Goal: Transaction & Acquisition: Subscribe to service/newsletter

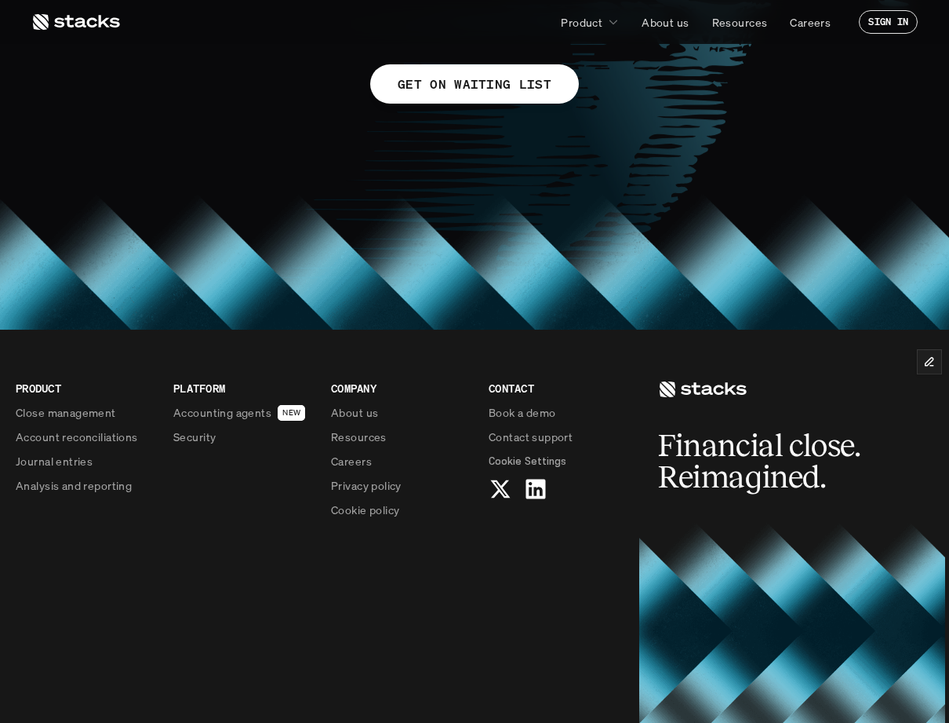
scroll to position [1188, 0]
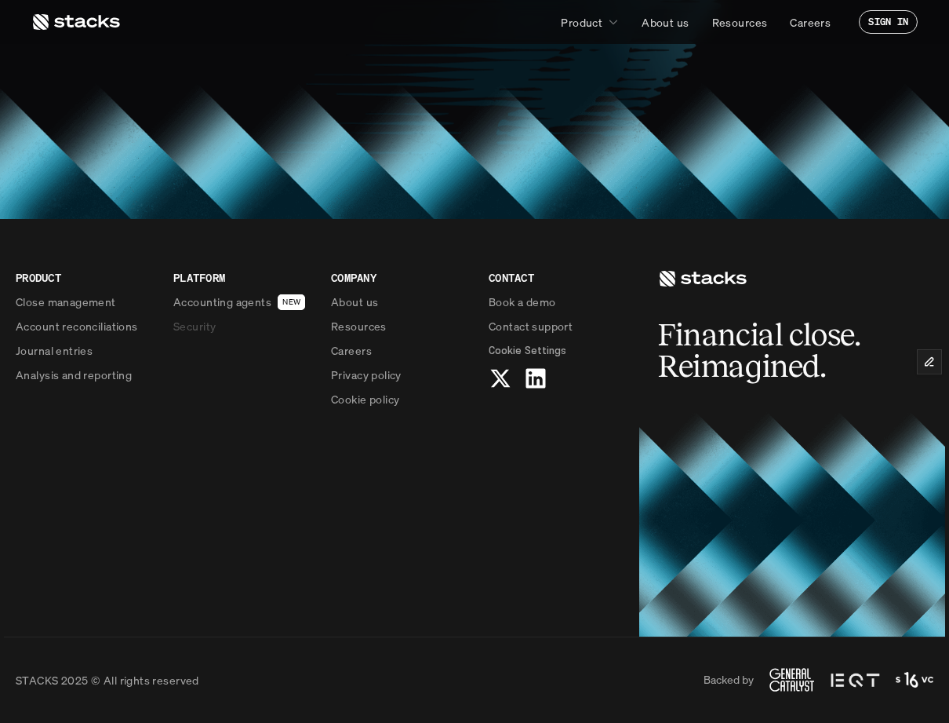
click at [195, 323] on p "Security" at bounding box center [194, 326] width 42 height 16
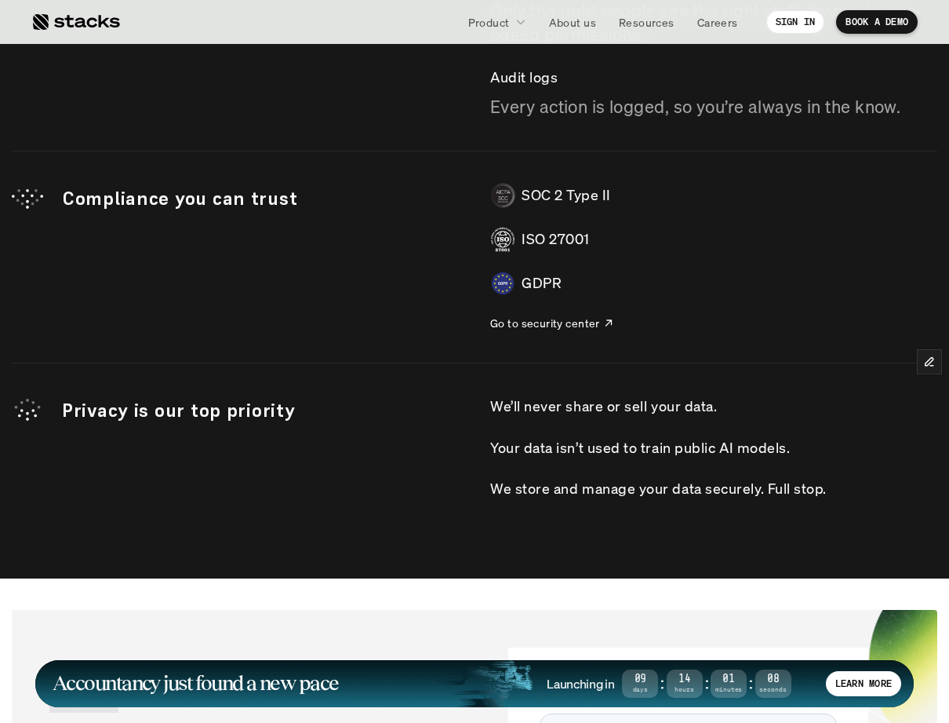
scroll to position [4632, 0]
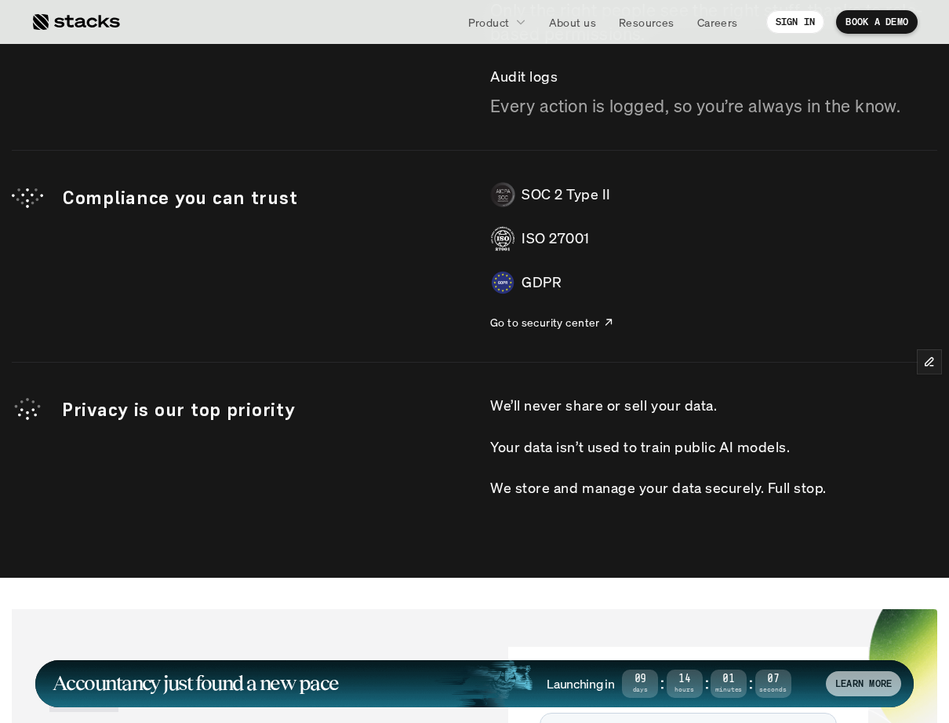
click at [872, 683] on p "LEARN MORE" at bounding box center [864, 683] width 56 height 11
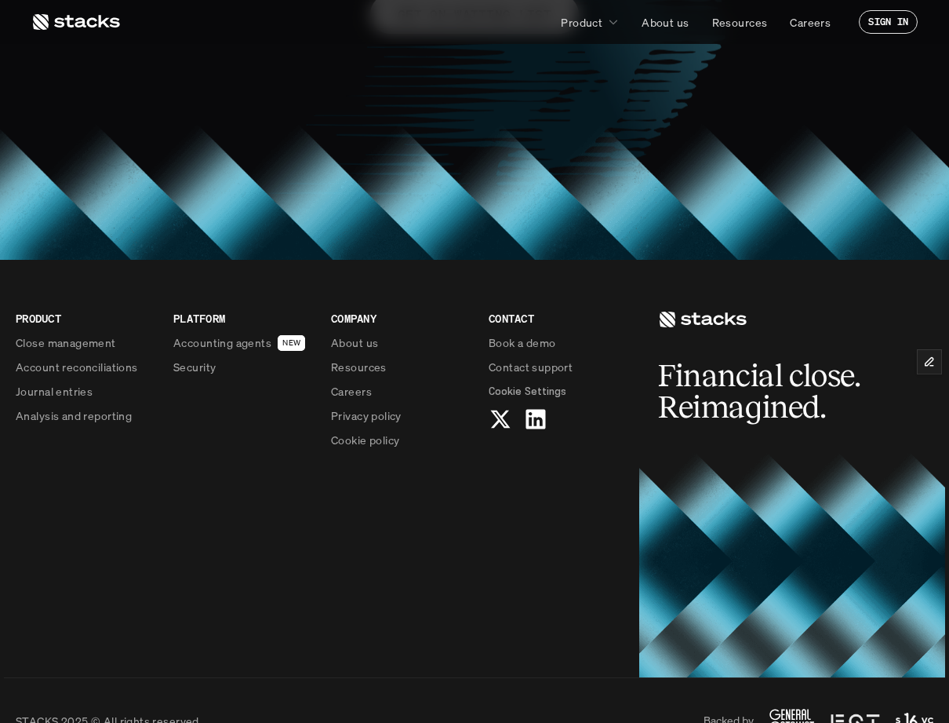
scroll to position [1188, 0]
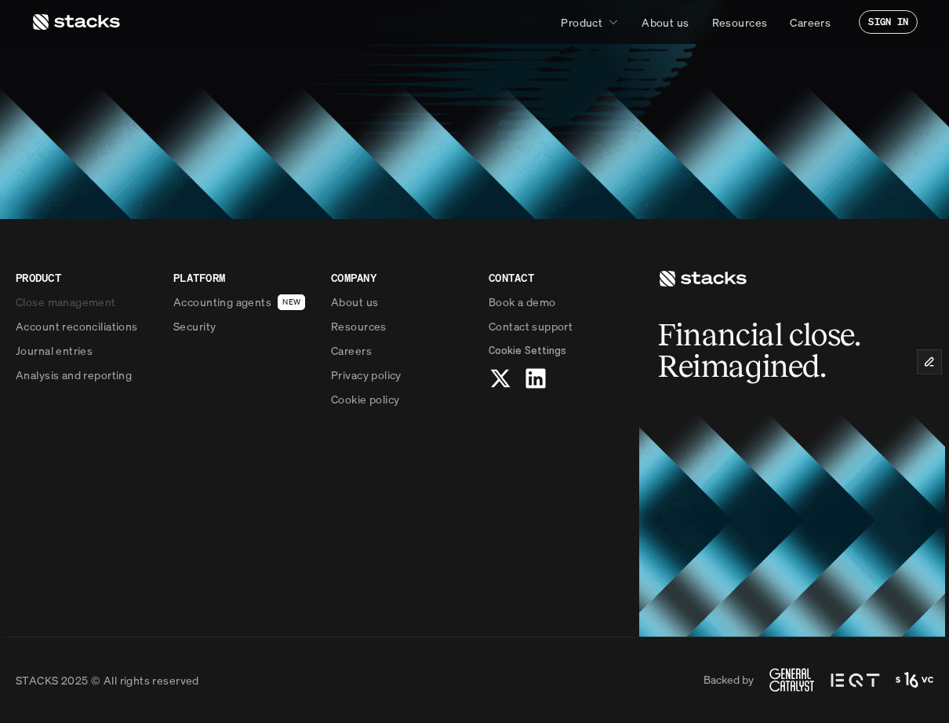
click at [77, 300] on p "Close management" at bounding box center [66, 301] width 100 height 16
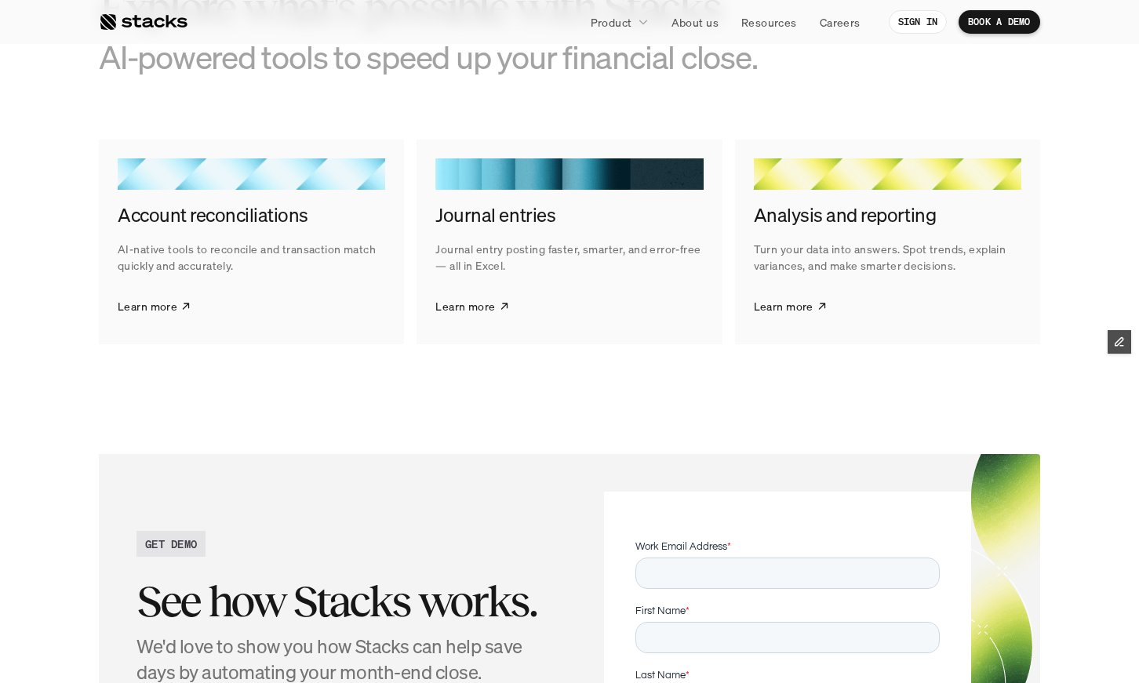
scroll to position [3065, 0]
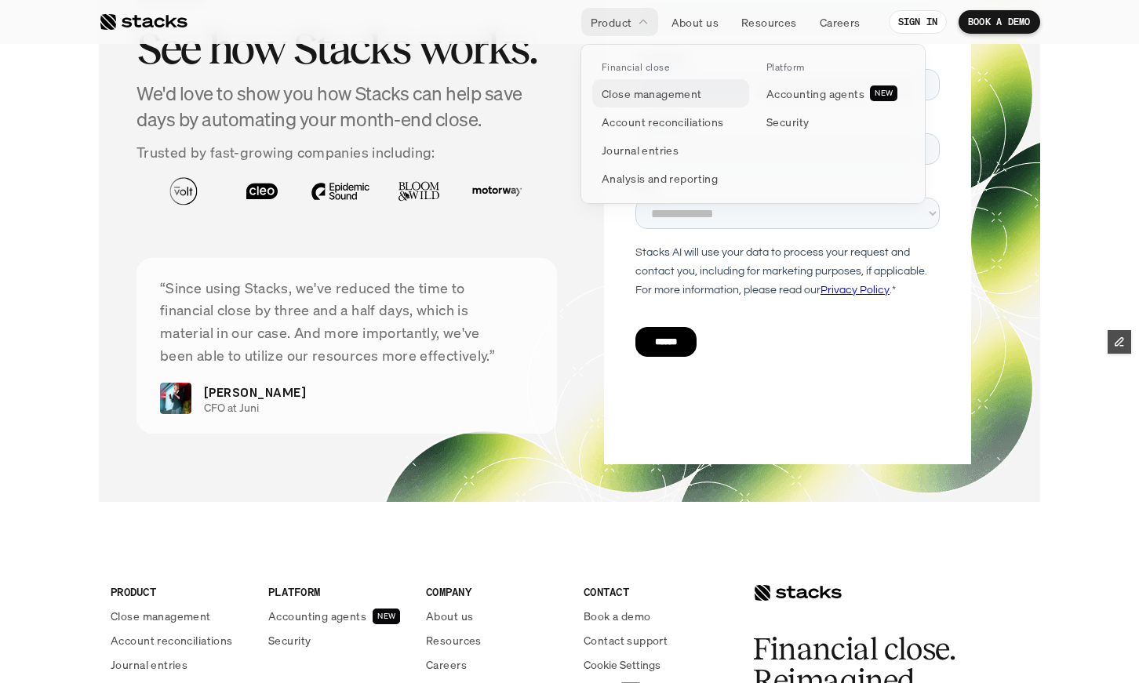
click at [653, 93] on p "Close management" at bounding box center [652, 94] width 100 height 16
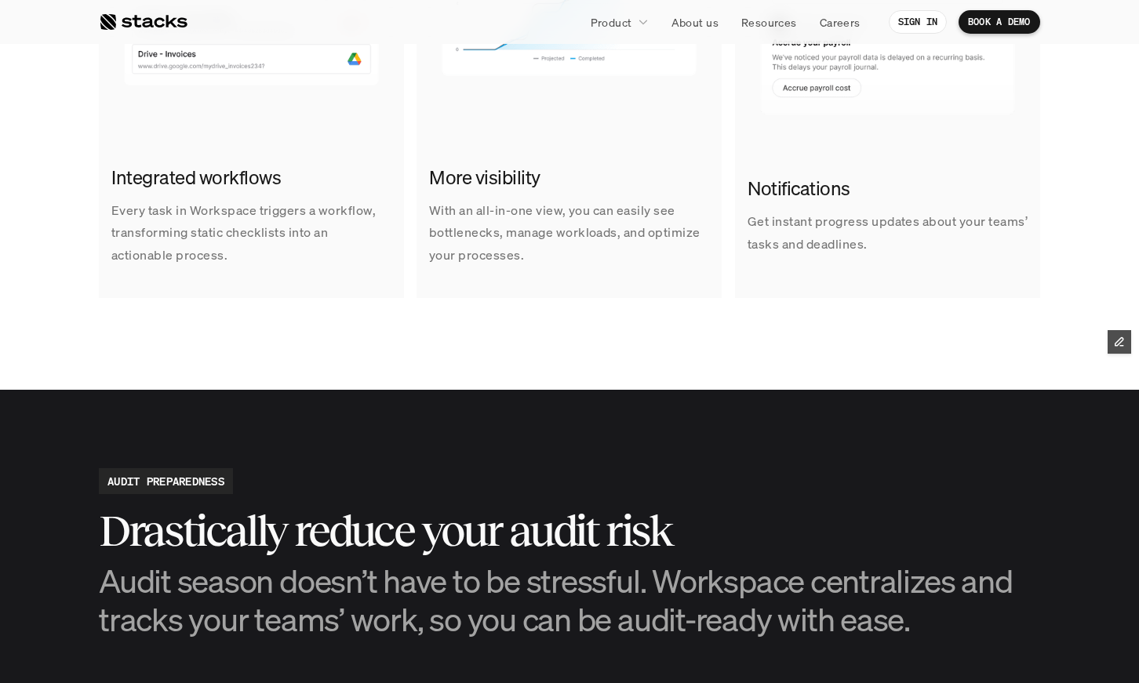
scroll to position [1759, 0]
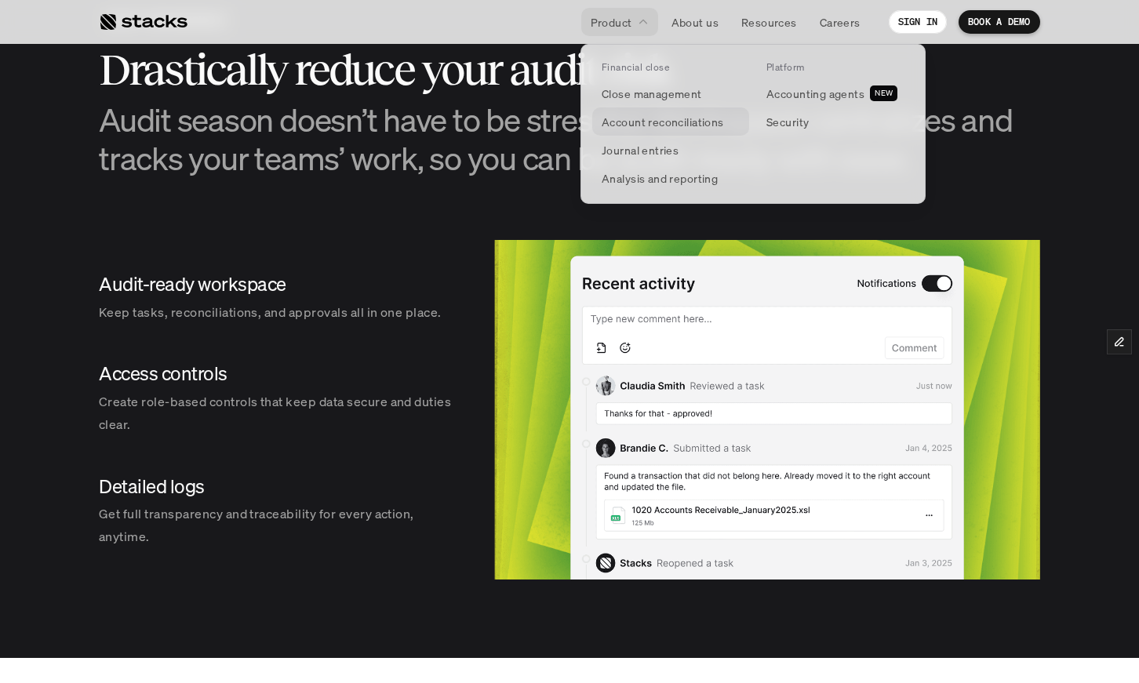
click at [639, 116] on p "Account reconciliations" at bounding box center [663, 122] width 122 height 16
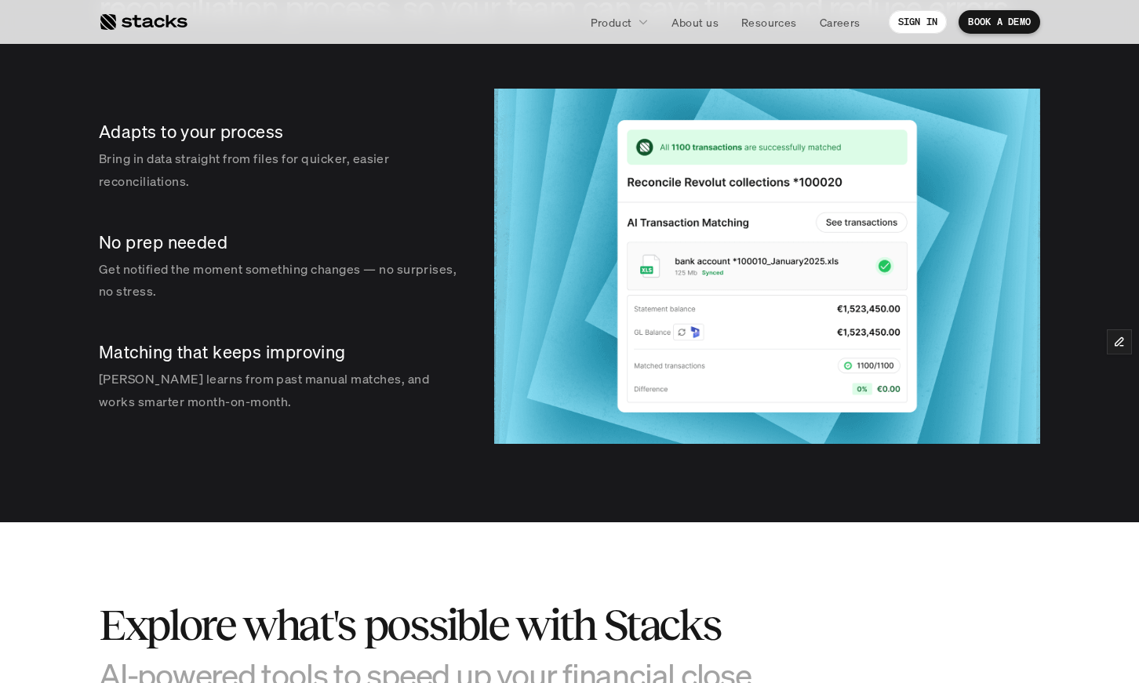
scroll to position [2706, 0]
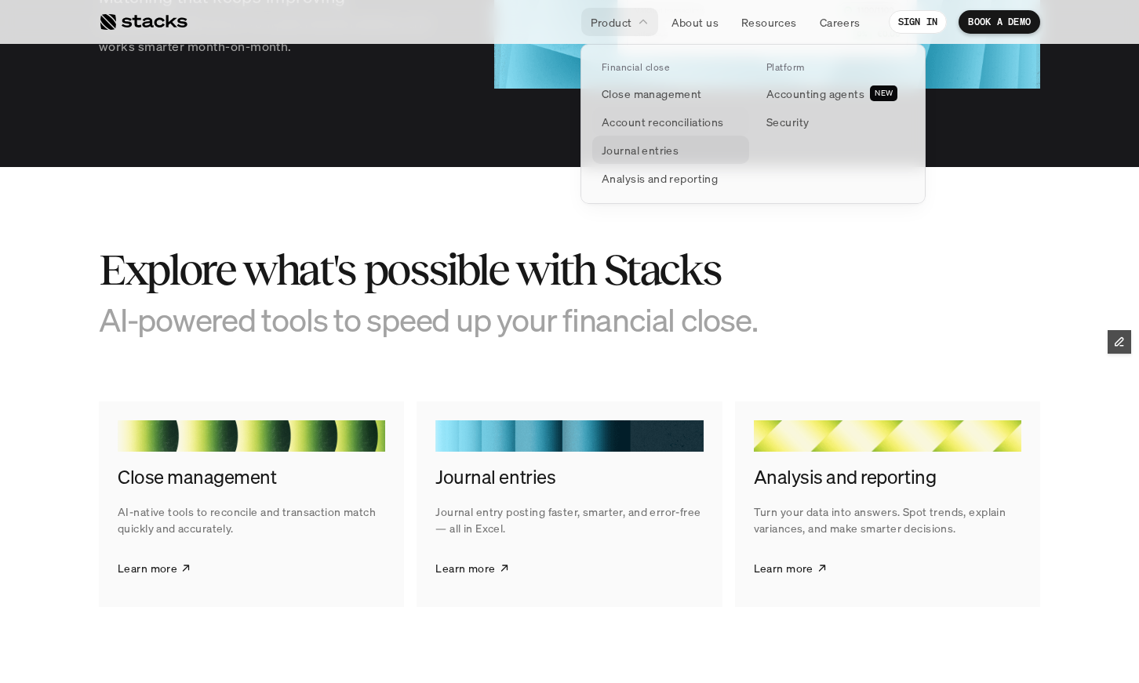
click at [628, 151] on p "Journal entries" at bounding box center [640, 150] width 77 height 16
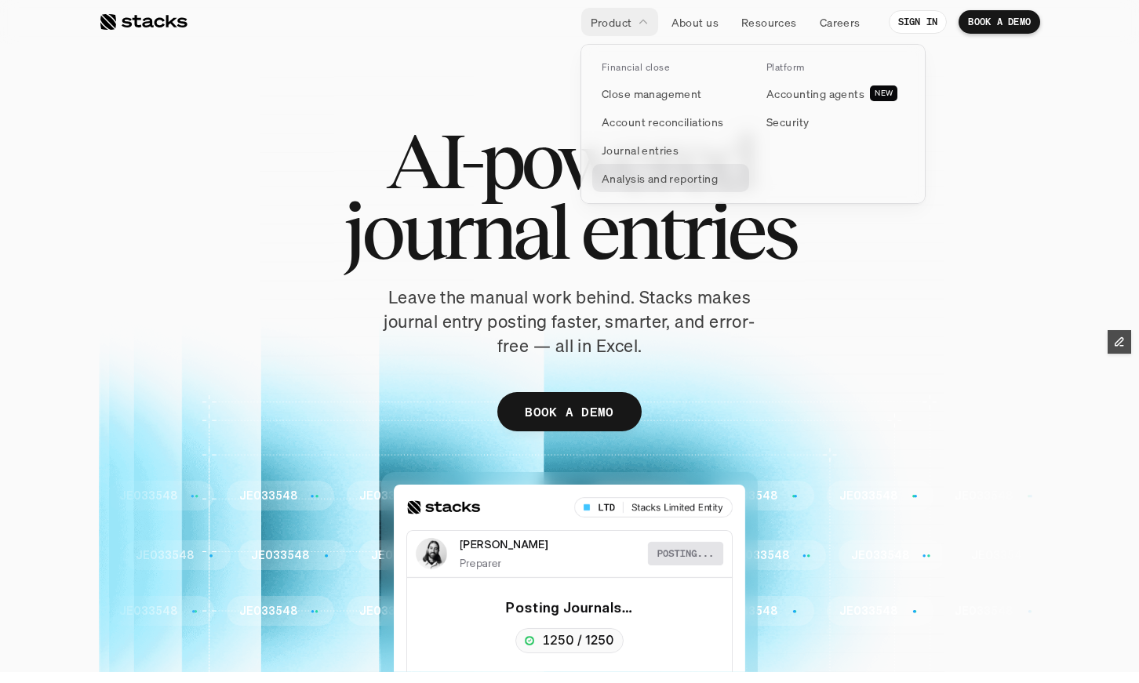
click at [644, 180] on p "Analysis and reporting" at bounding box center [660, 178] width 116 height 16
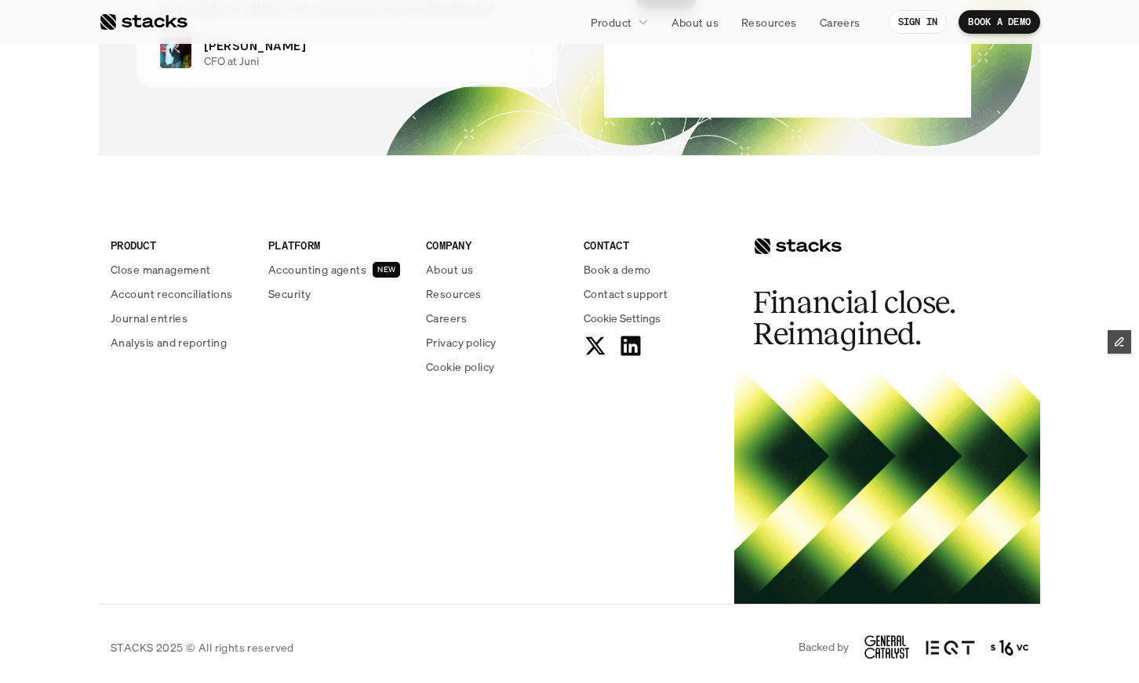
scroll to position [4083, 0]
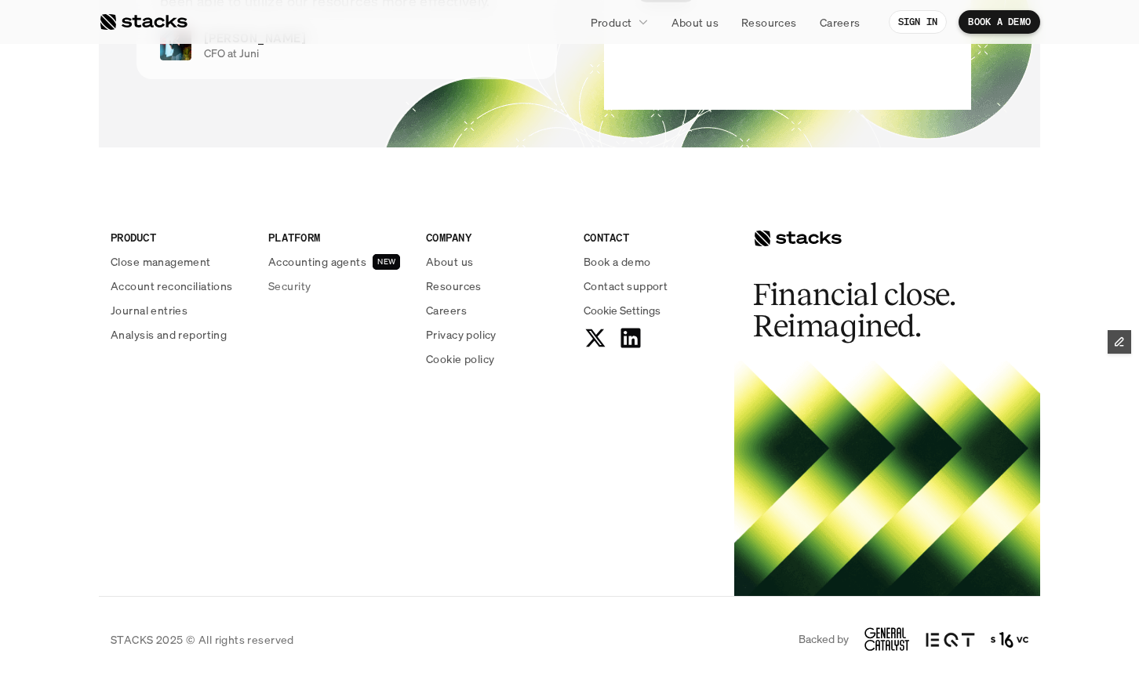
click at [348, 261] on p "Accounting agents" at bounding box center [317, 261] width 98 height 16
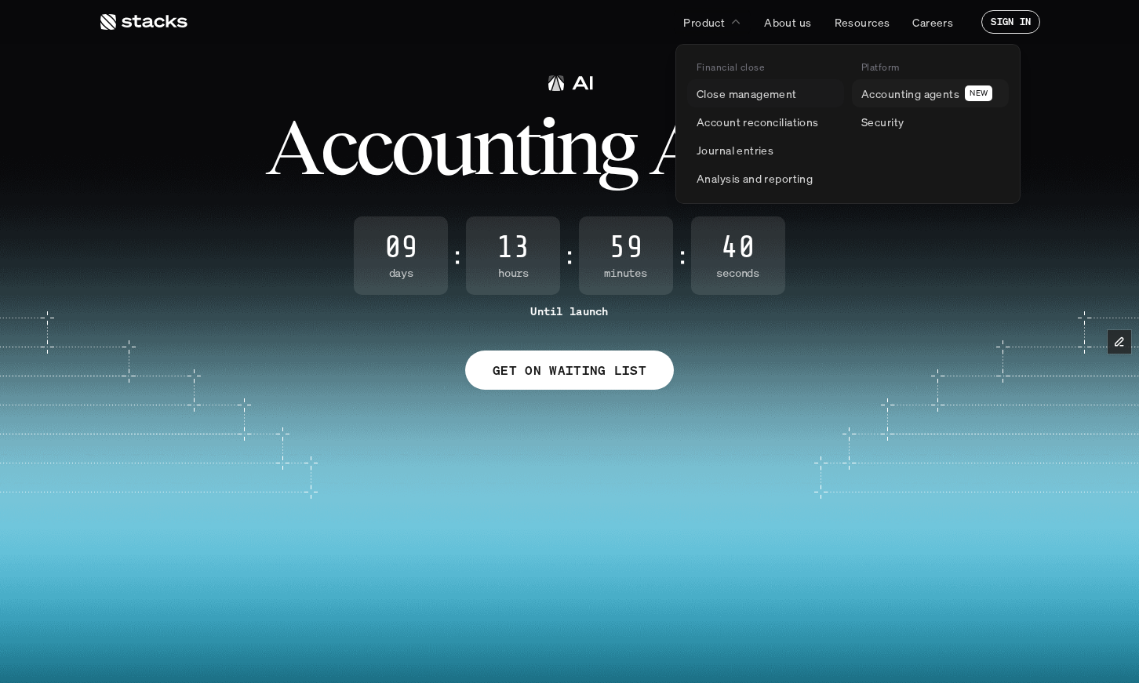
click at [905, 88] on p "Accounting agents" at bounding box center [911, 94] width 98 height 16
click at [917, 97] on p "Accounting agents" at bounding box center [911, 94] width 98 height 16
click at [770, 93] on p "Close management" at bounding box center [747, 94] width 100 height 16
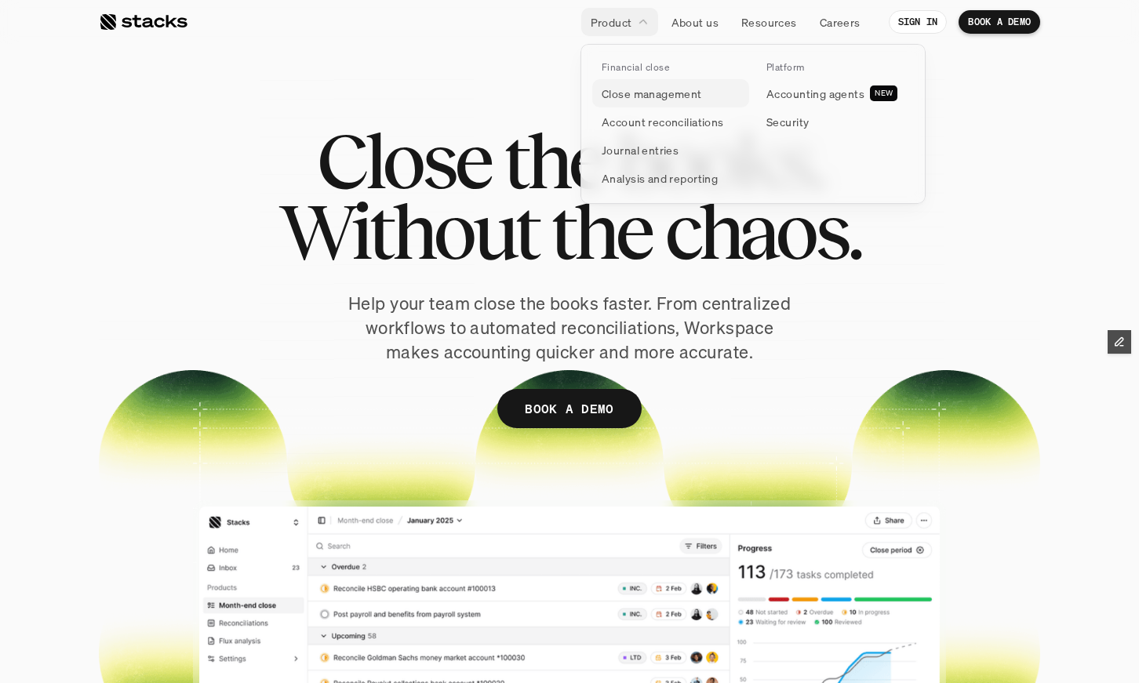
click at [643, 93] on p "Close management" at bounding box center [652, 94] width 100 height 16
click at [654, 129] on p "Account reconciliations" at bounding box center [663, 122] width 122 height 16
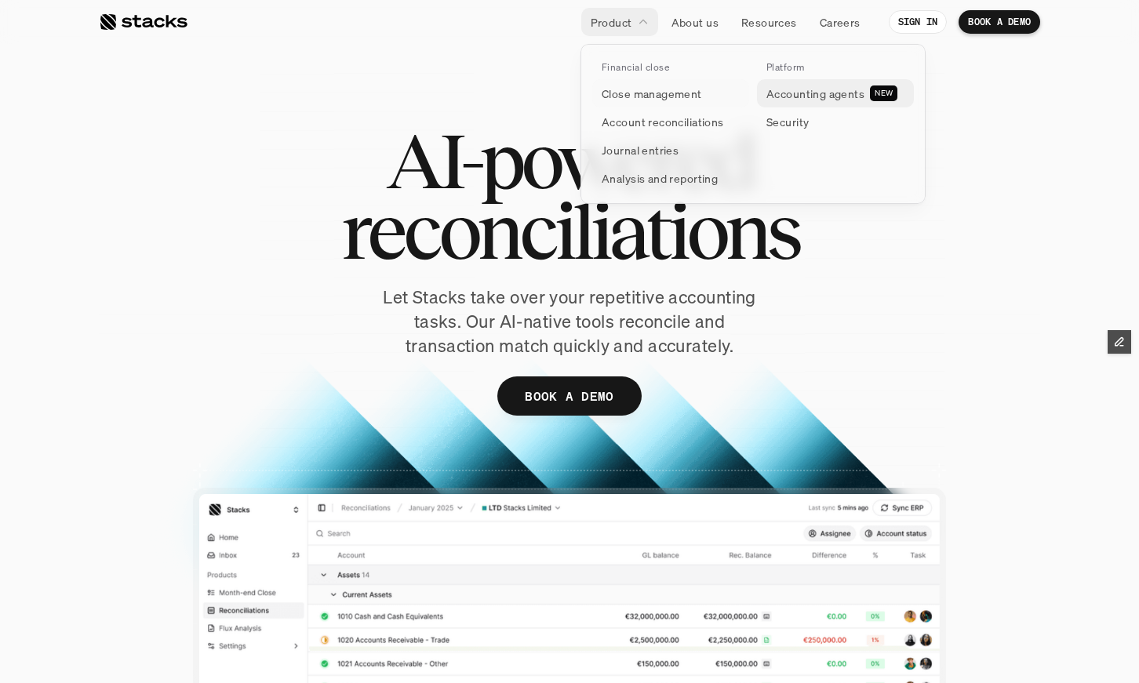
click at [803, 86] on p "Accounting agents" at bounding box center [816, 94] width 98 height 16
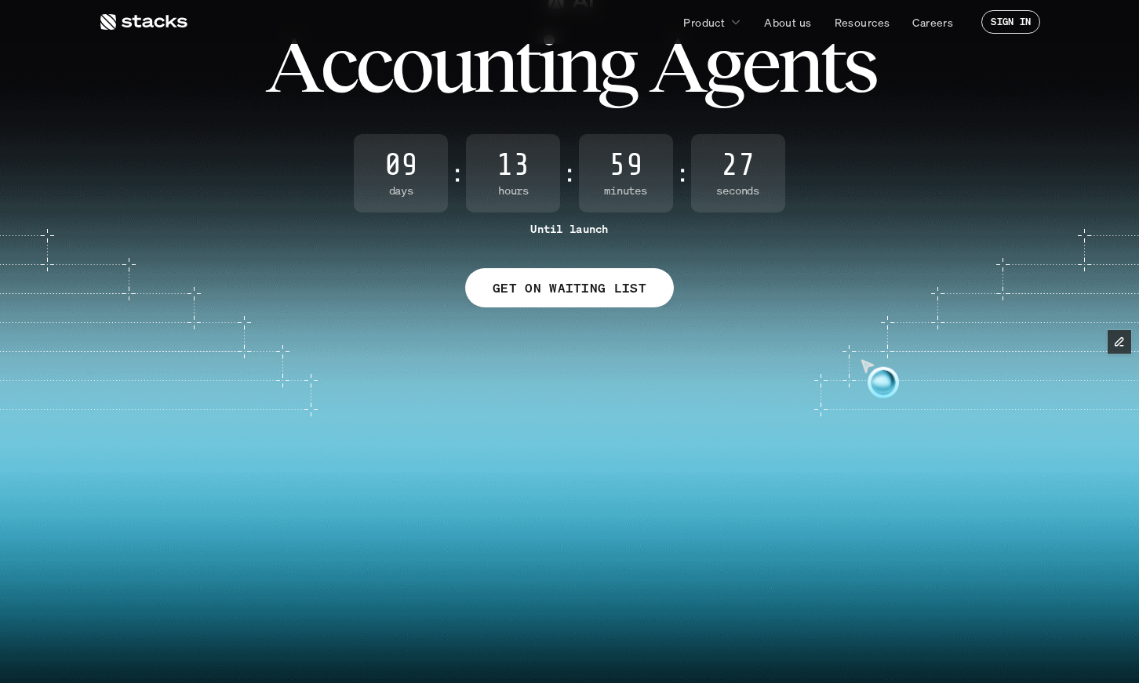
scroll to position [64, 0]
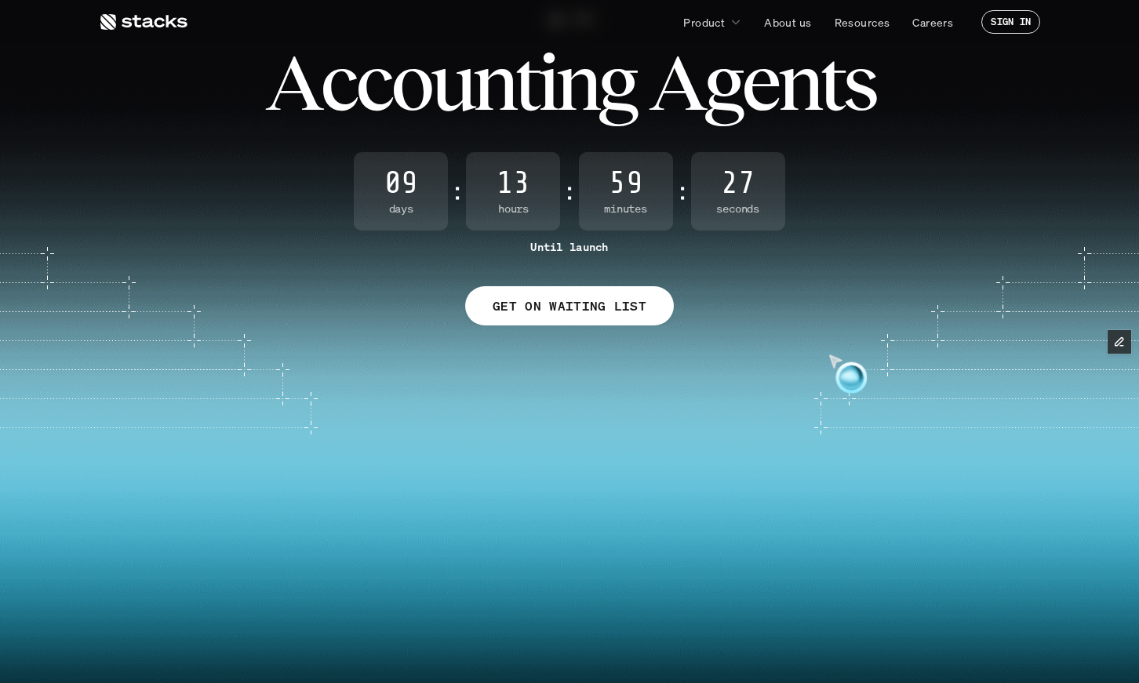
click at [606, 304] on p "GET ON WAITING LIST" at bounding box center [570, 306] width 154 height 23
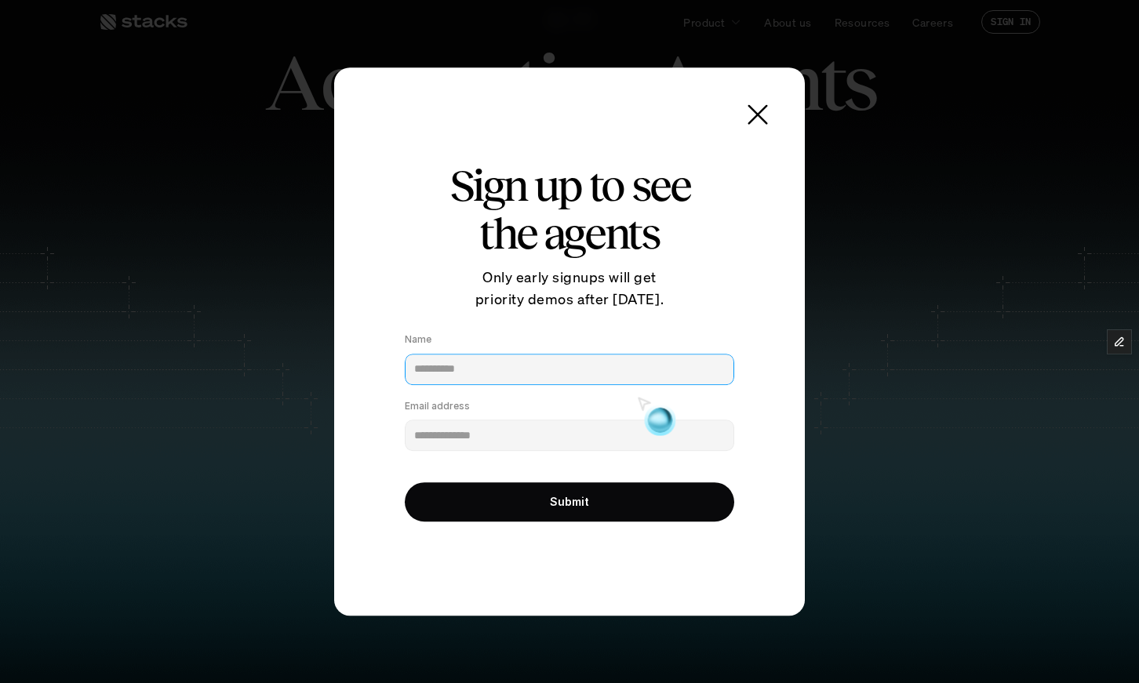
click at [611, 373] on input "Name" at bounding box center [570, 369] width 330 height 31
type input "**********"
click at [383, 429] on div "**********" at bounding box center [570, 361] width 408 height 447
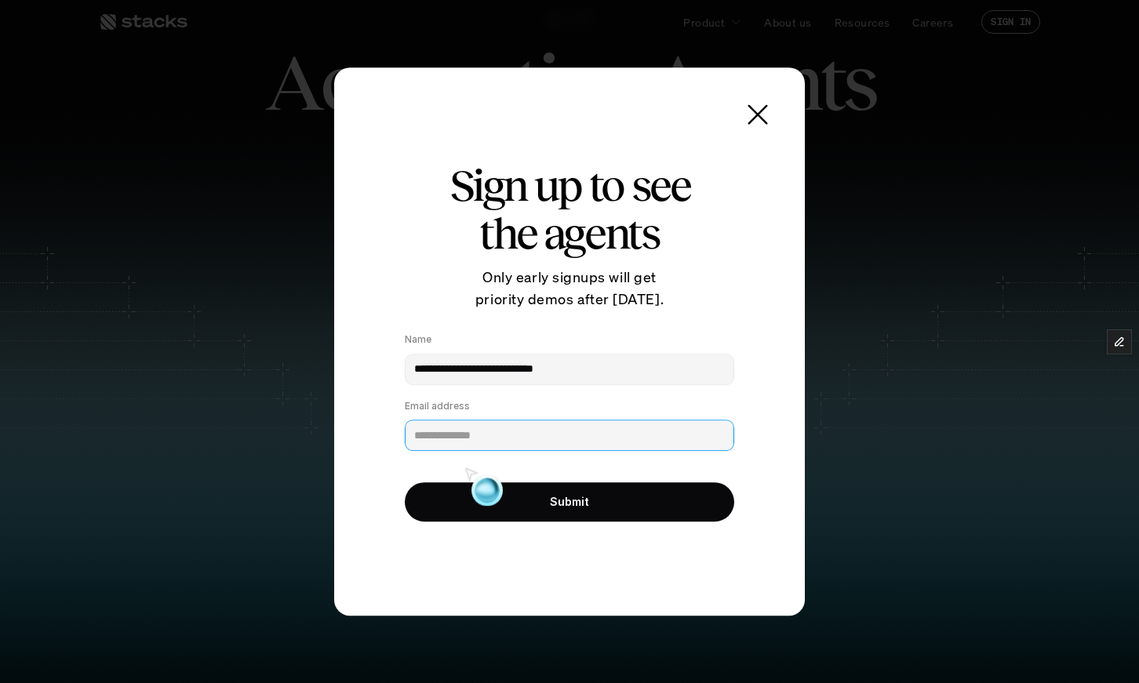
click at [431, 429] on input "Email address" at bounding box center [570, 435] width 330 height 31
type input "**********"
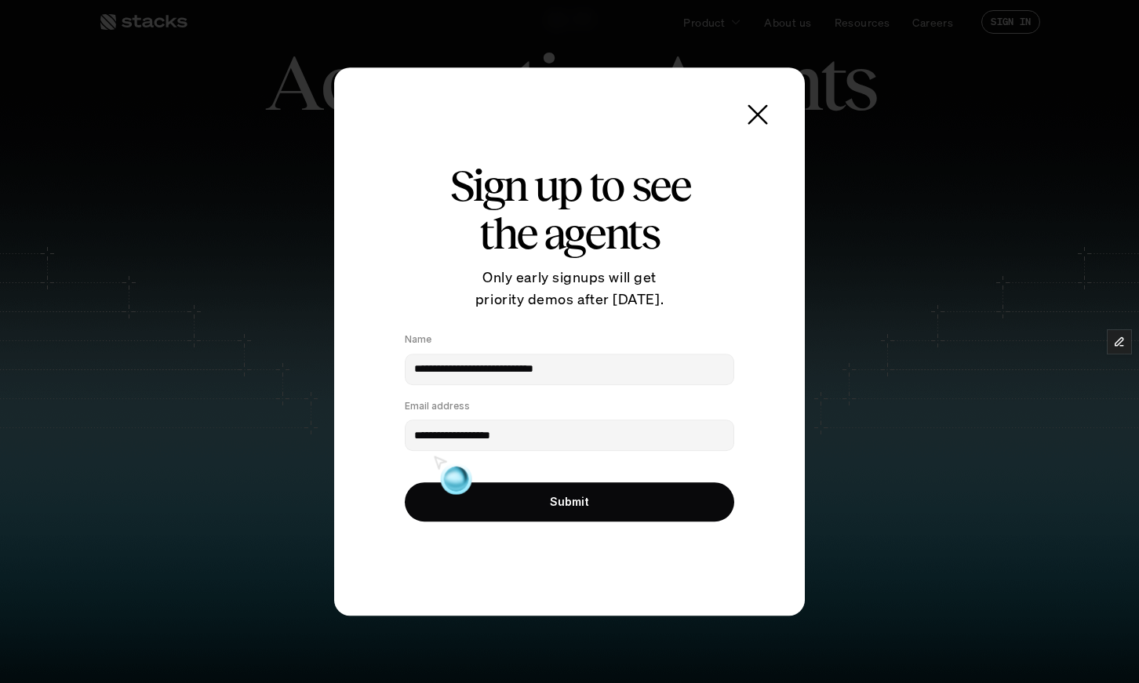
click at [348, 417] on div "**********" at bounding box center [569, 341] width 471 height 549
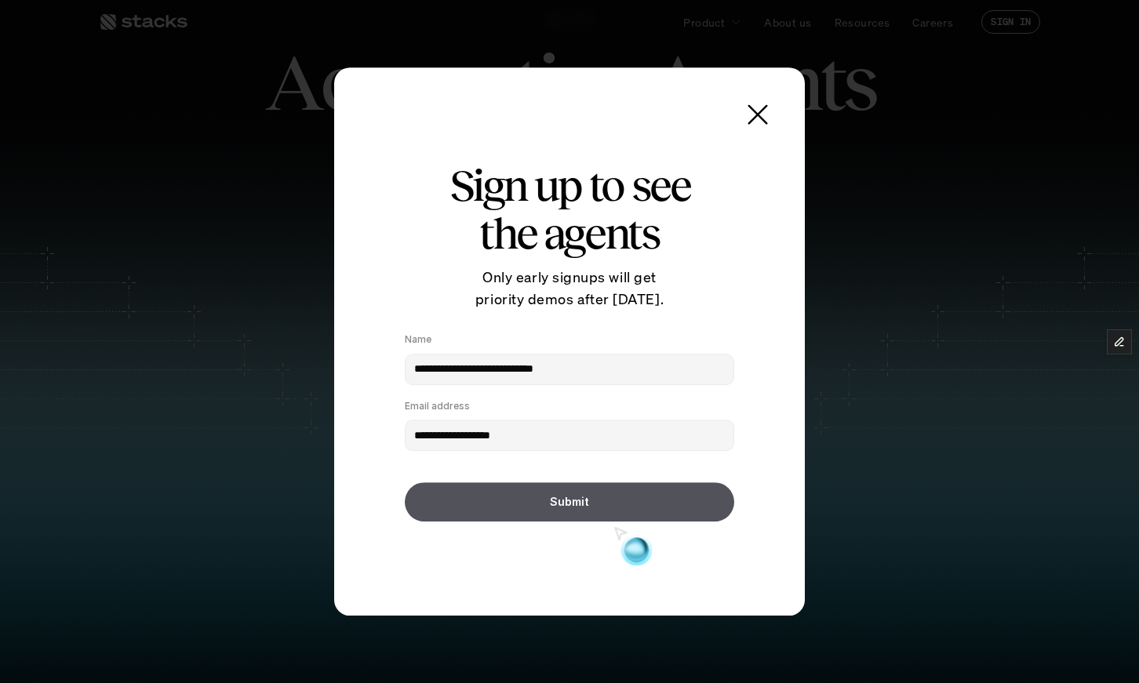
click at [592, 502] on button "Submit" at bounding box center [570, 502] width 330 height 39
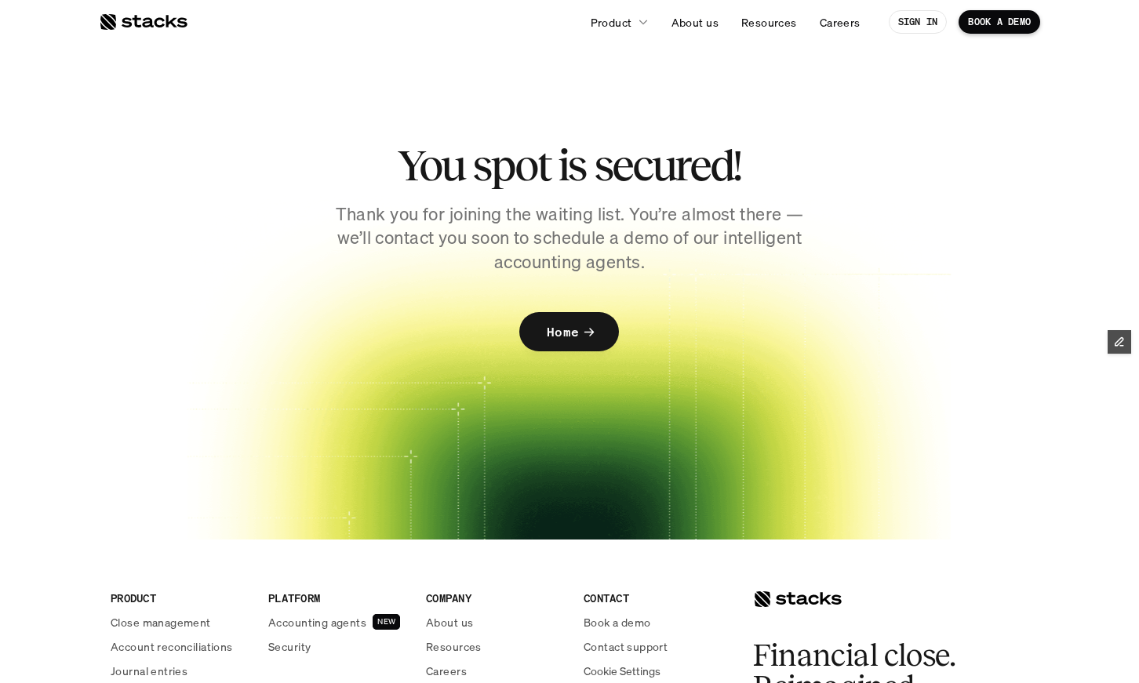
click at [564, 333] on p "Home" at bounding box center [563, 332] width 32 height 23
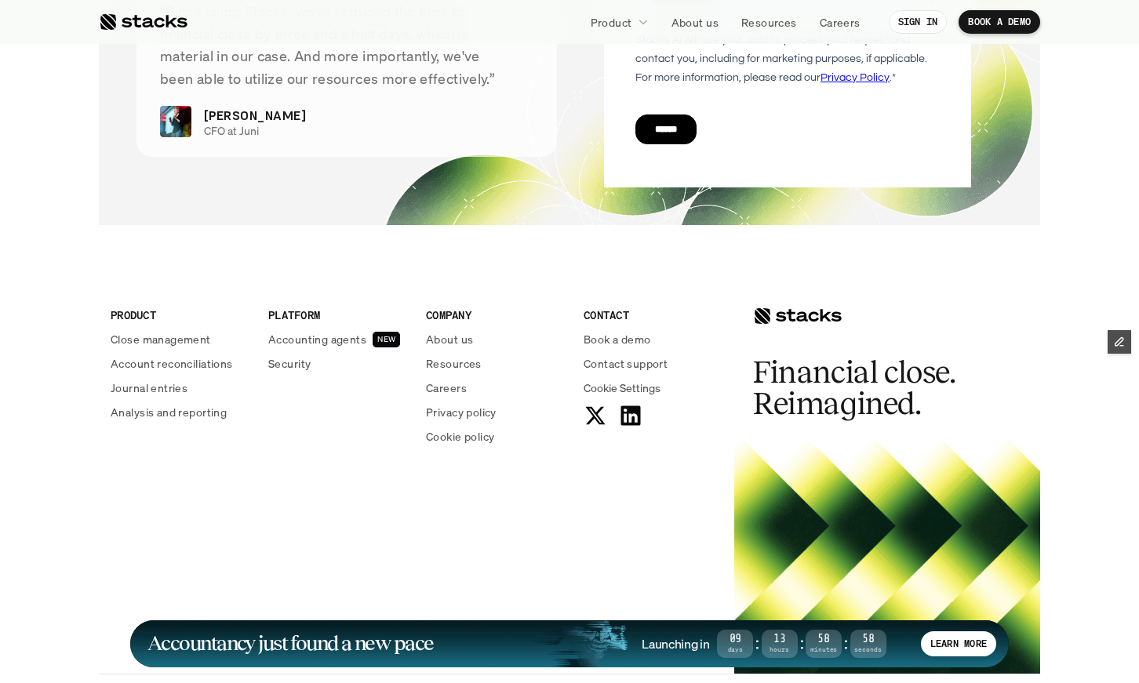
scroll to position [5748, 0]
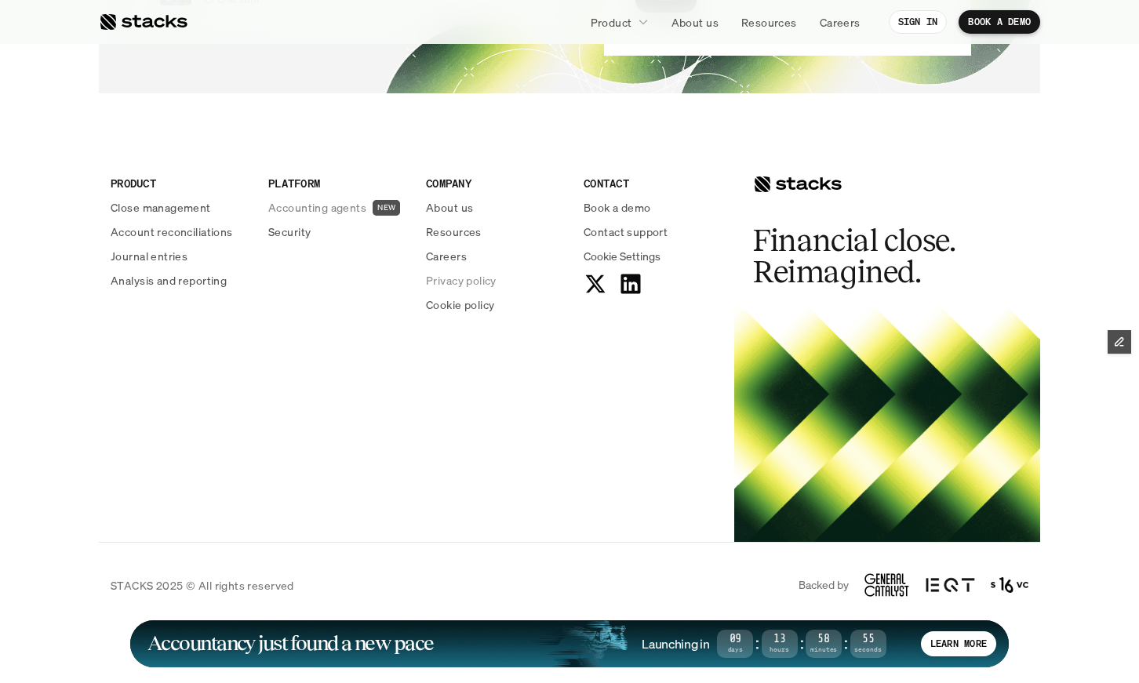
click at [352, 204] on p "Accounting agents" at bounding box center [317, 207] width 98 height 16
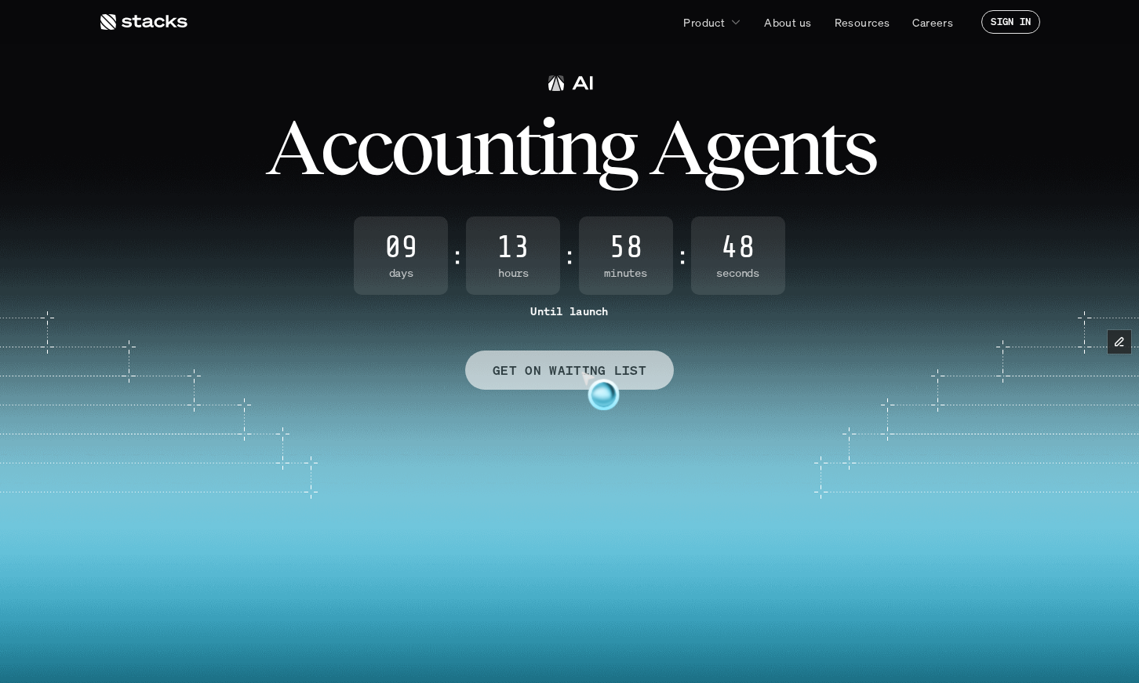
click at [574, 368] on p "GET ON WAITING LIST" at bounding box center [570, 370] width 154 height 23
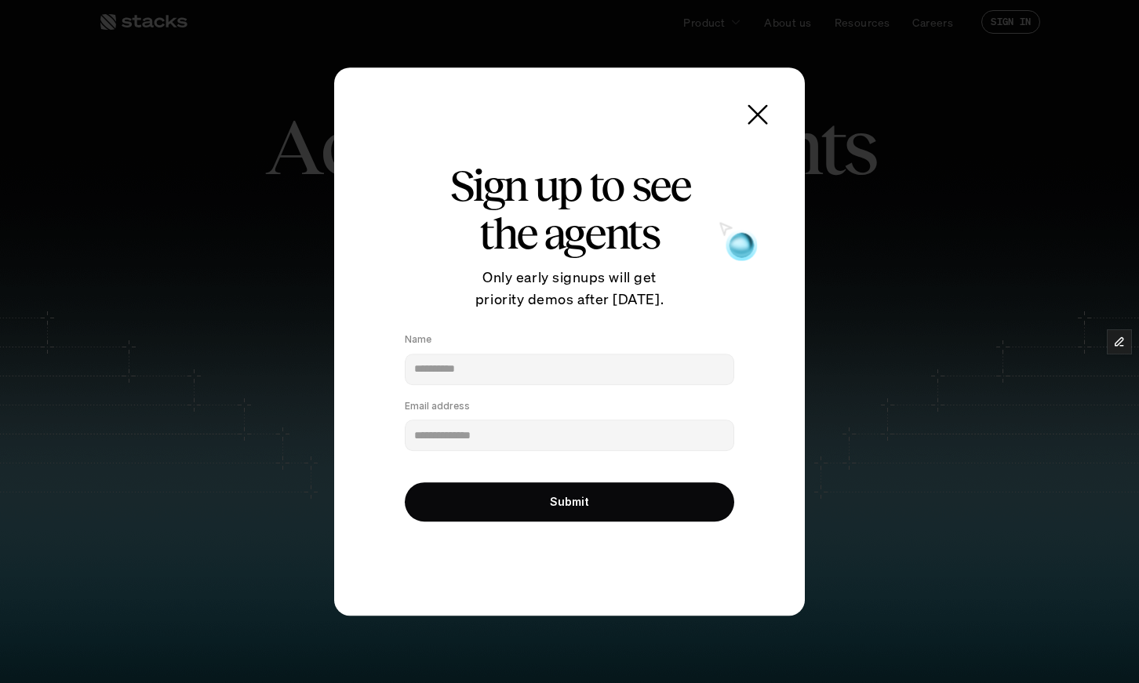
click at [748, 118] on use at bounding box center [758, 115] width 22 height 22
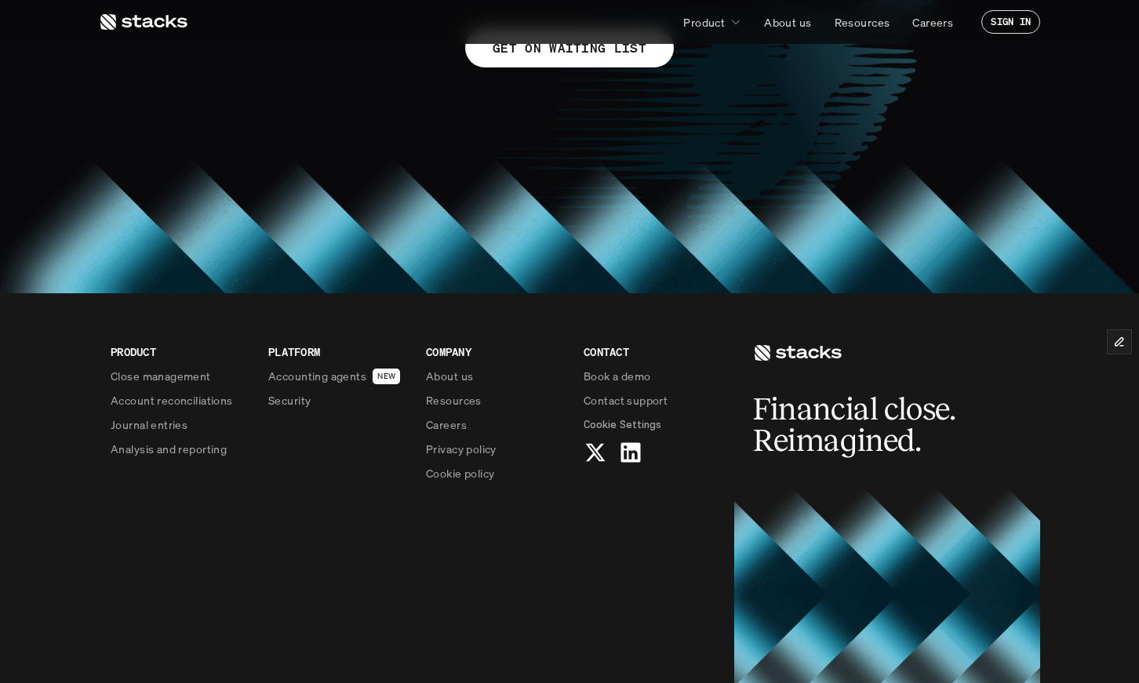
scroll to position [1195, 0]
click at [362, 376] on p "Accounting agents" at bounding box center [317, 375] width 98 height 16
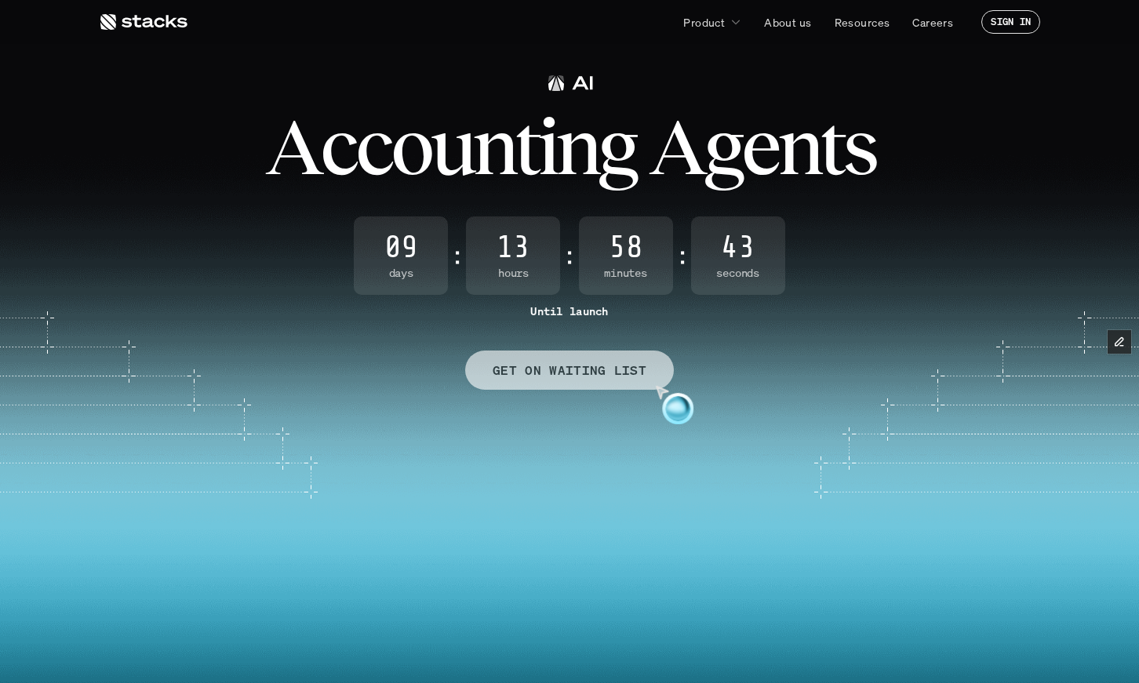
click at [625, 365] on p "GET ON WAITING LIST" at bounding box center [570, 370] width 154 height 23
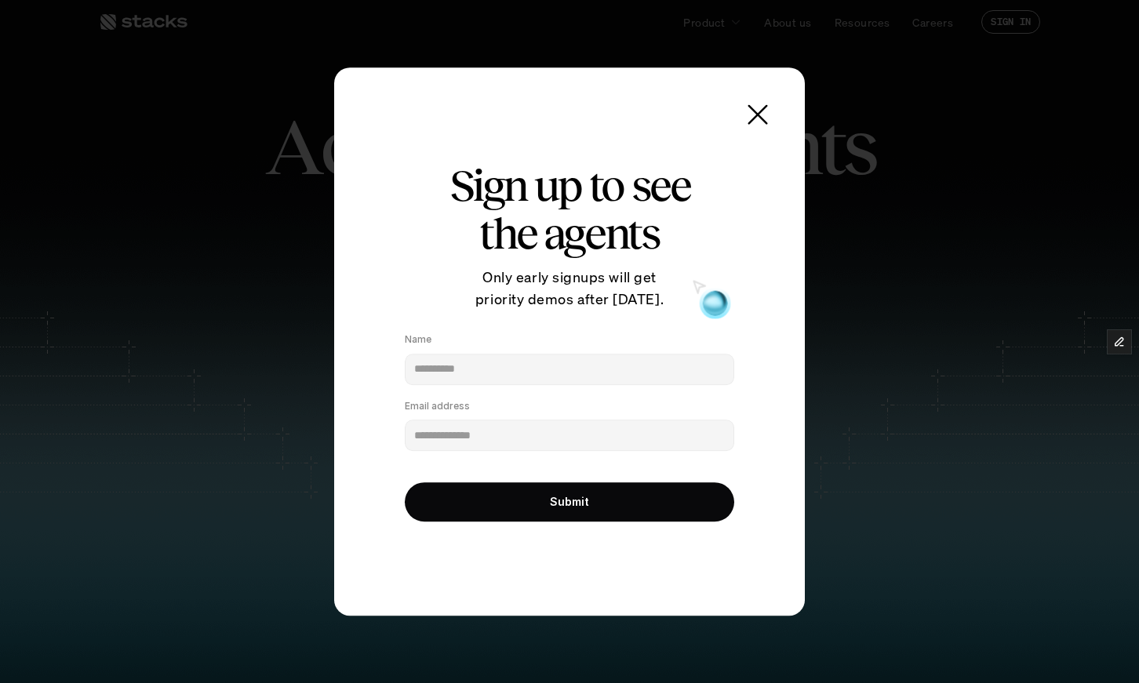
click at [745, 116] on icon at bounding box center [757, 114] width 31 height 31
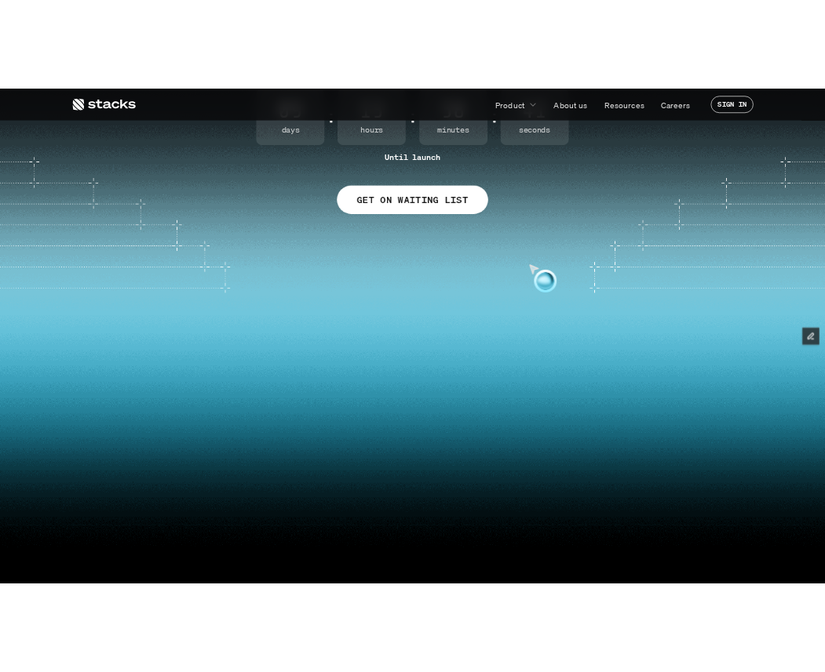
scroll to position [285, 0]
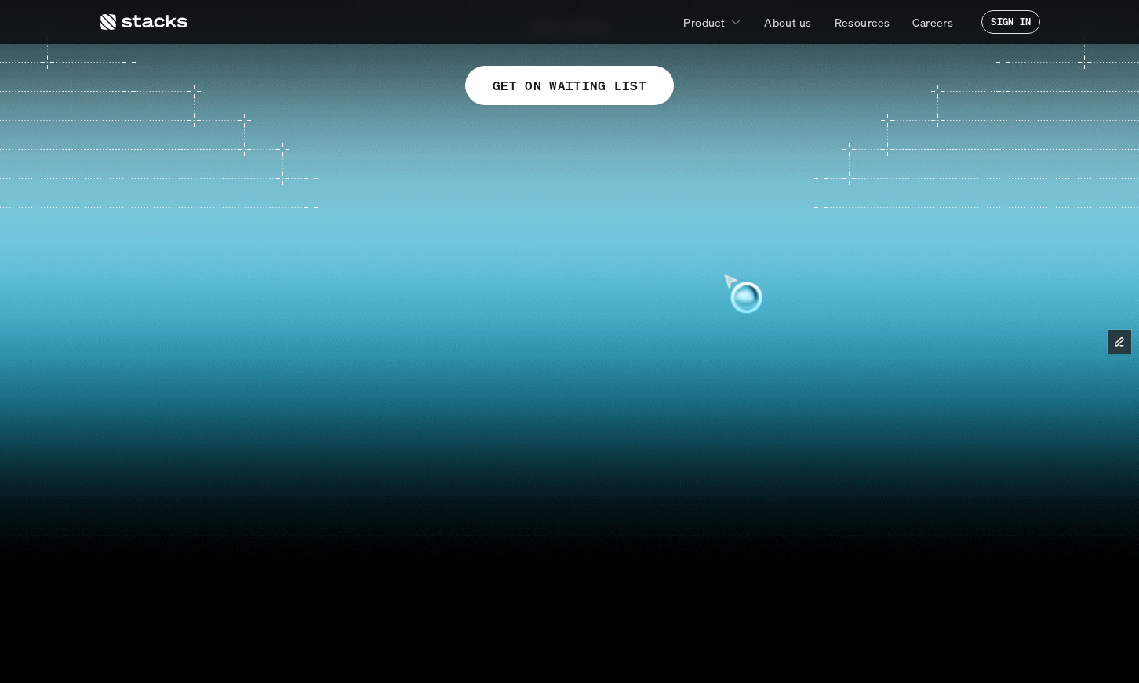
click at [642, 372] on video at bounding box center [570, 405] width 1114 height 475
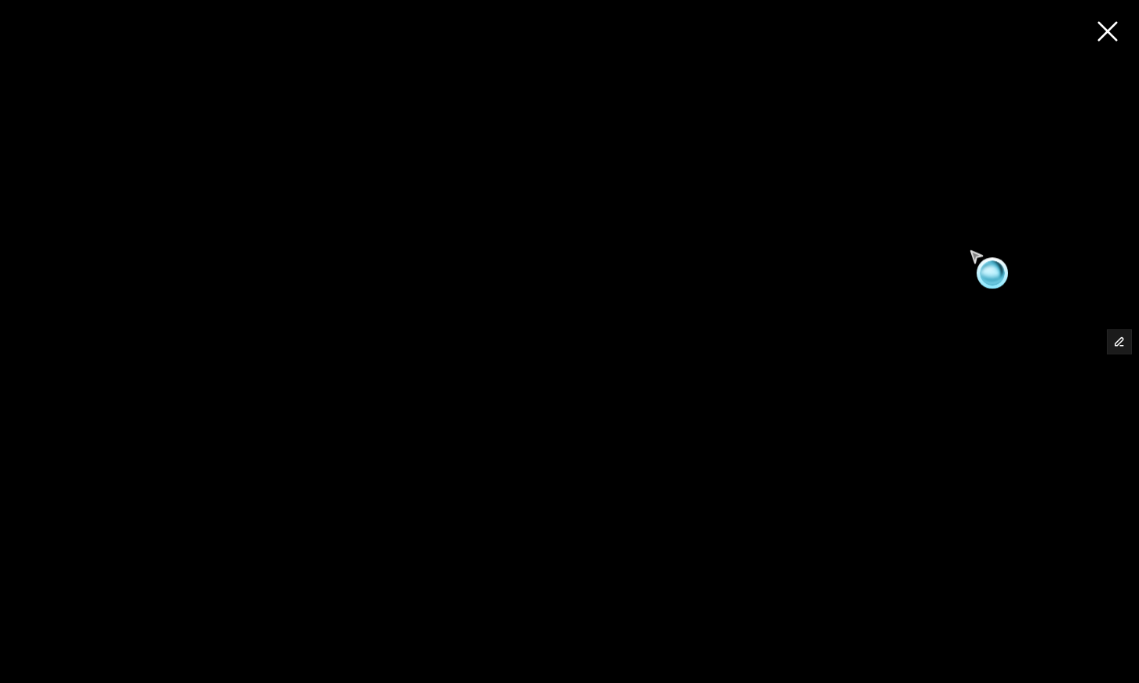
click at [949, 217] on video at bounding box center [569, 341] width 1139 height 485
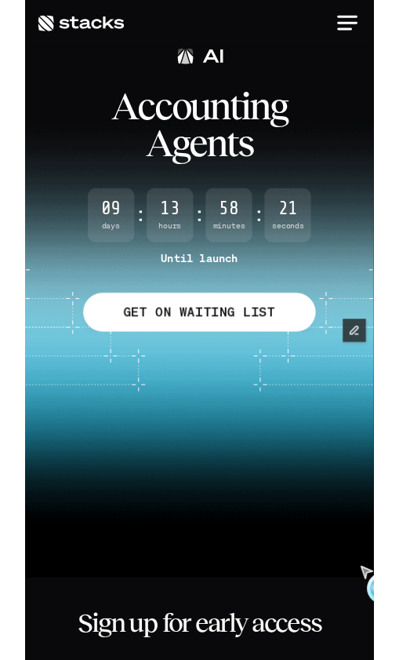
scroll to position [0, 0]
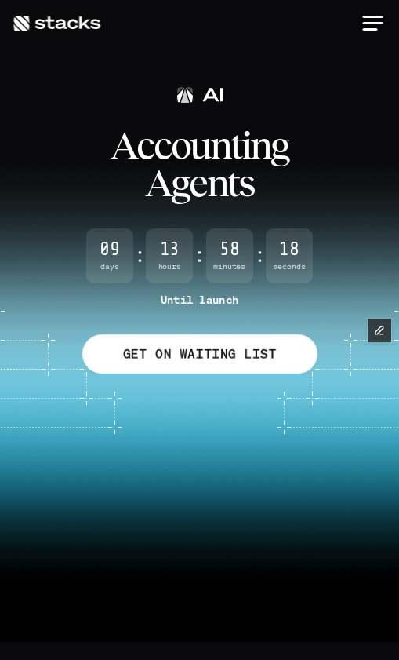
click at [372, 27] on div at bounding box center [373, 24] width 38 height 38
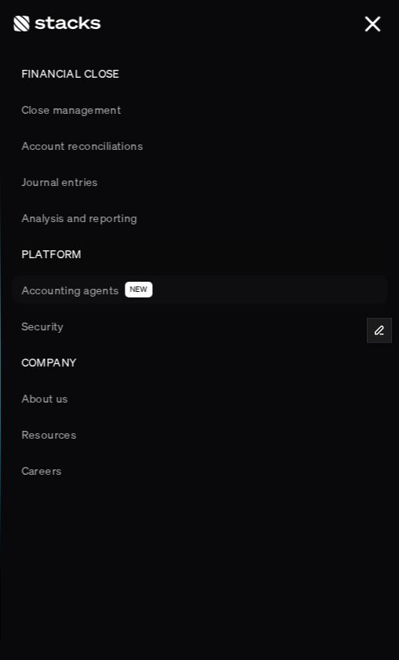
click at [113, 290] on p "Accounting agents" at bounding box center [70, 290] width 98 height 16
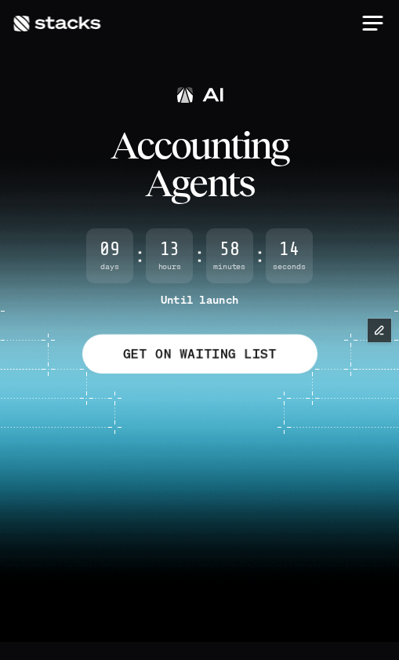
click at [370, 25] on div at bounding box center [373, 24] width 38 height 38
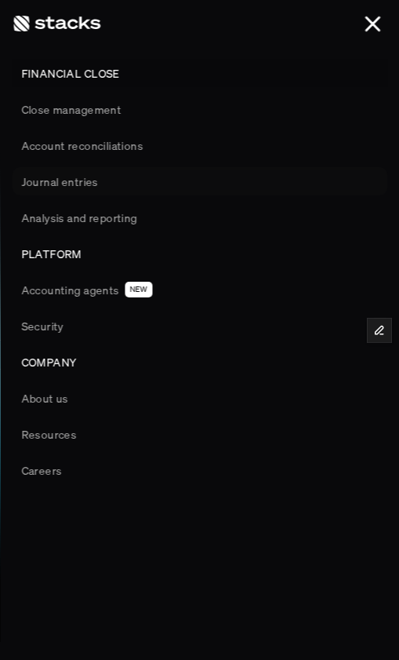
click at [79, 179] on p "Journal entries" at bounding box center [59, 181] width 77 height 16
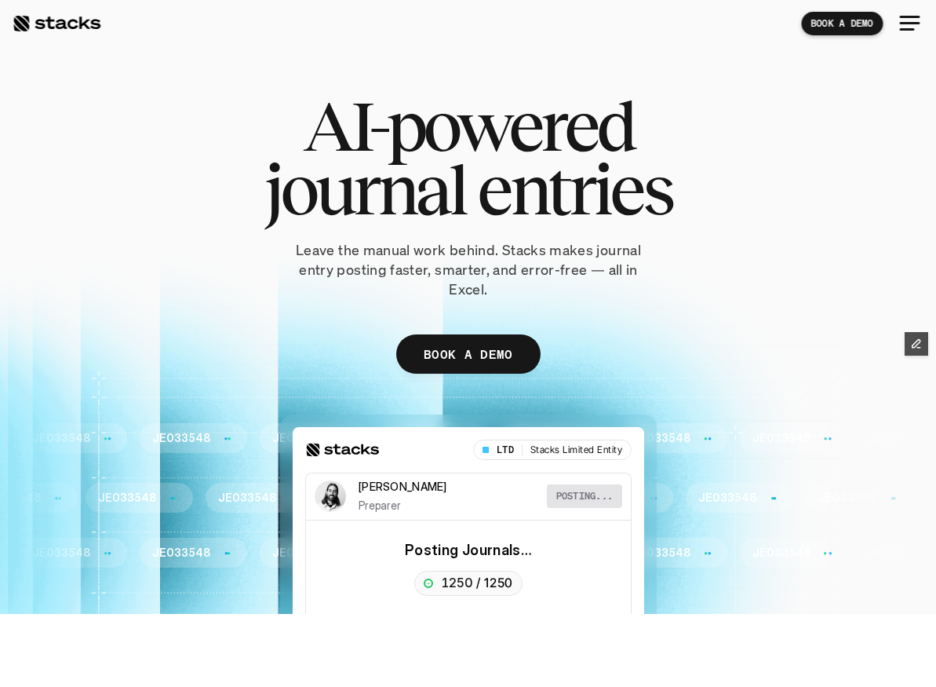
drag, startPoint x: 931, startPoint y: 682, endPoint x: 996, endPoint y: 663, distance: 67.8
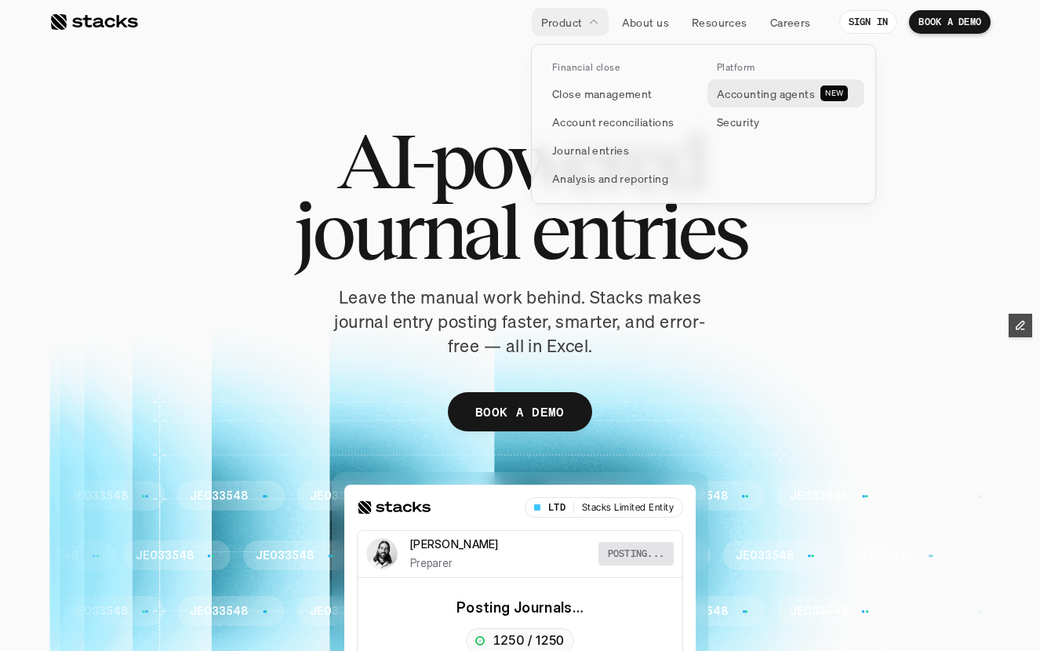
click at [755, 93] on p "Accounting agents" at bounding box center [766, 94] width 98 height 16
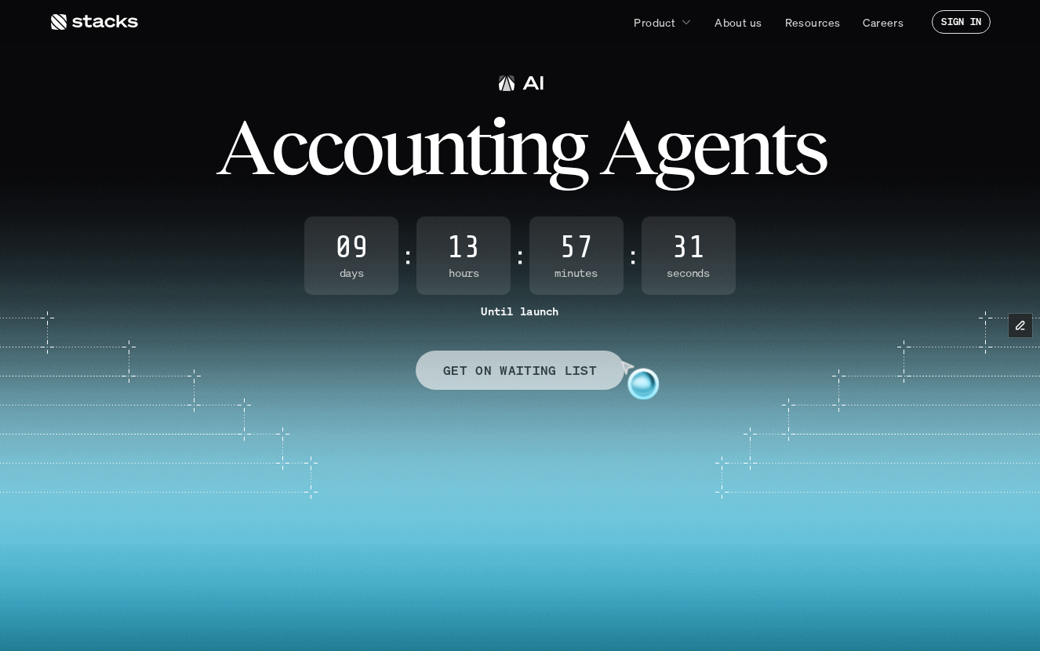
click at [571, 373] on p "GET ON WAITING LIST" at bounding box center [520, 370] width 154 height 23
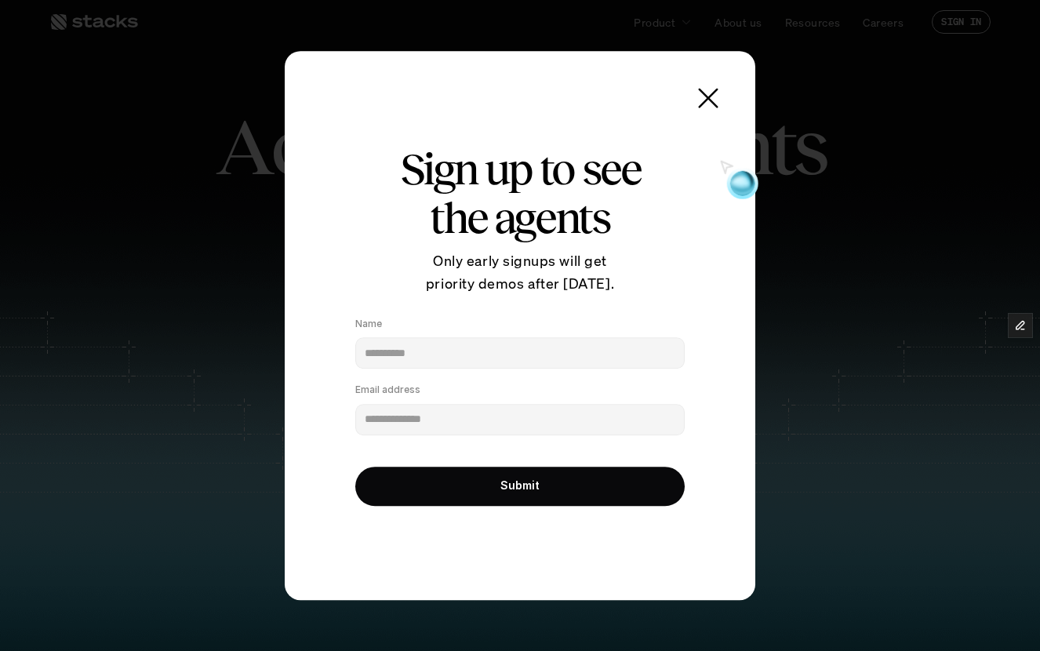
click at [710, 100] on use at bounding box center [709, 98] width 22 height 22
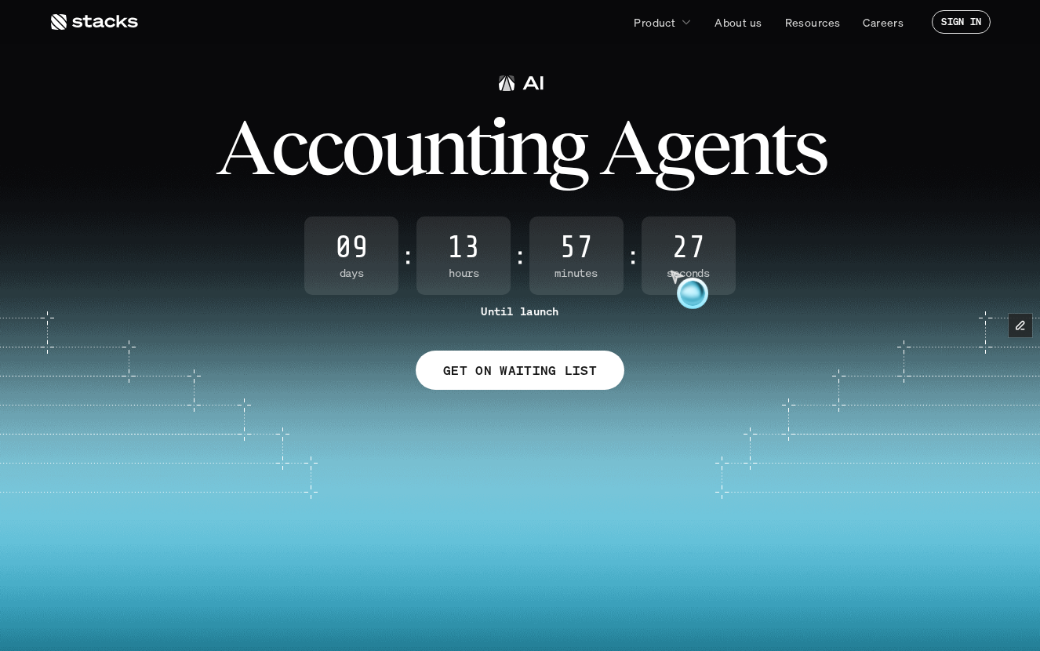
drag, startPoint x: 691, startPoint y: 253, endPoint x: 497, endPoint y: 256, distance: 193.8
click at [497, 256] on div "09 Days : 13 Hours : 57 Minutes : 27 Seconds" at bounding box center [520, 256] width 1040 height 78
click at [459, 238] on span "13" at bounding box center [464, 247] width 94 height 31
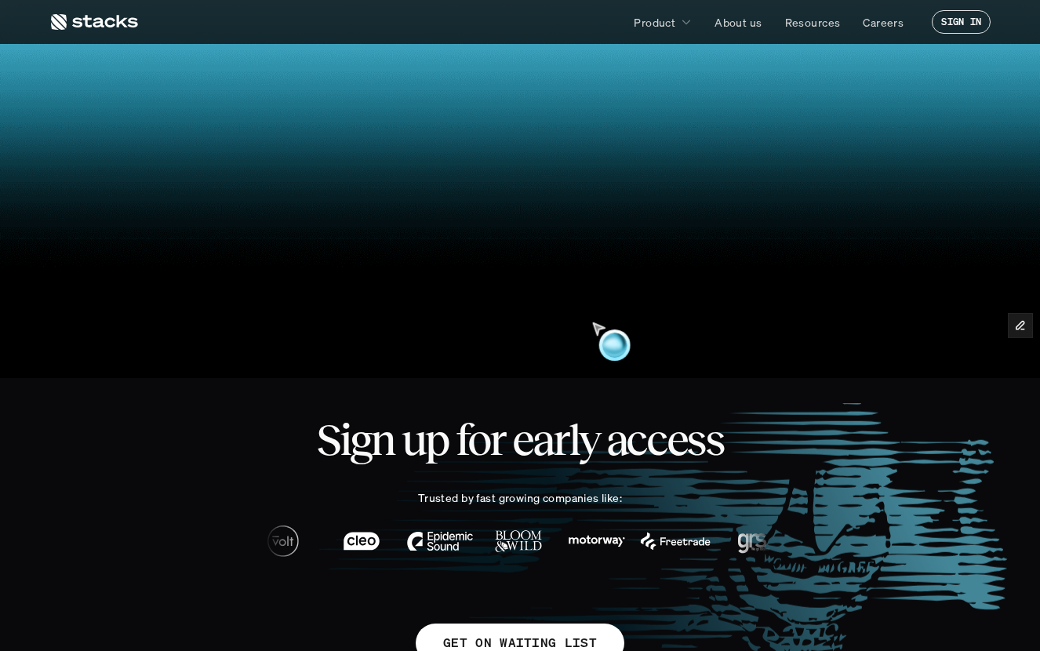
scroll to position [485, 0]
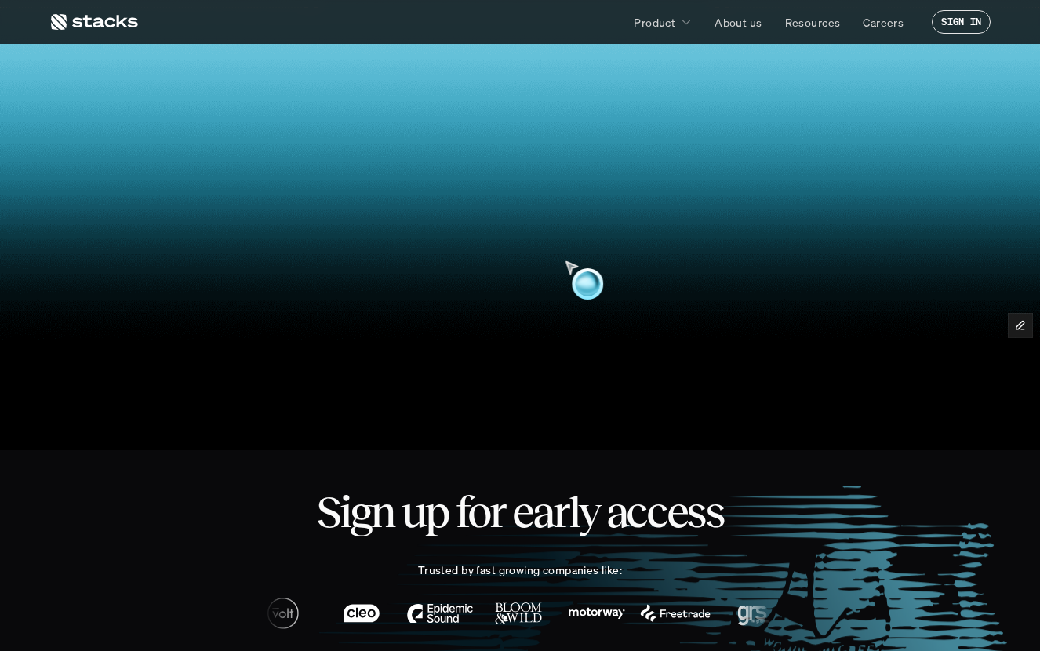
click at [527, 211] on video at bounding box center [520, 184] width 1015 height 432
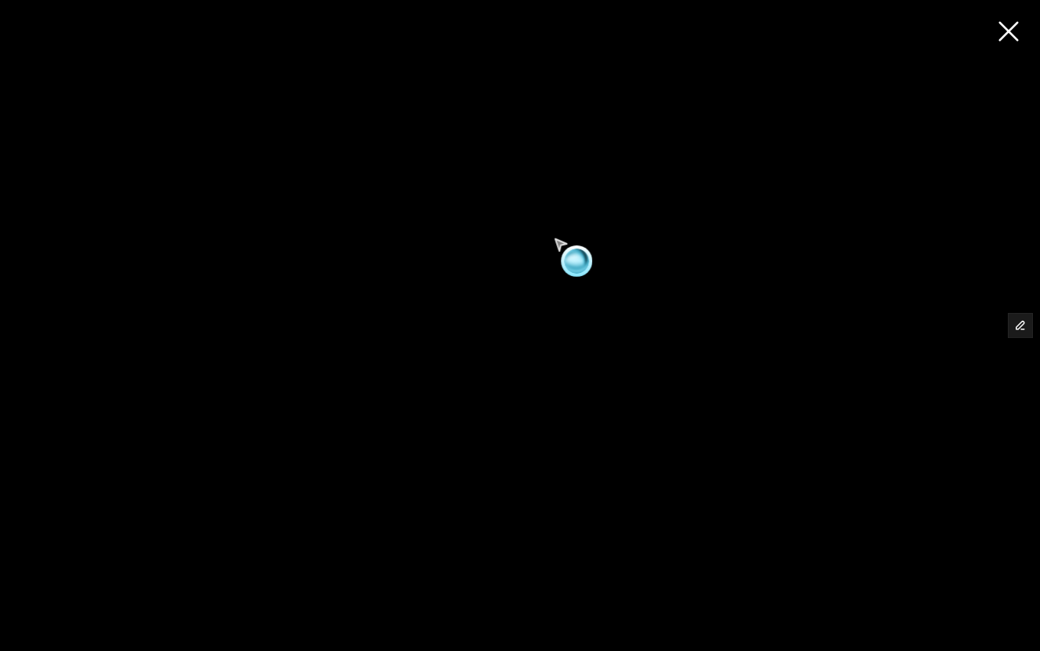
click at [527, 211] on video at bounding box center [520, 325] width 1040 height 443
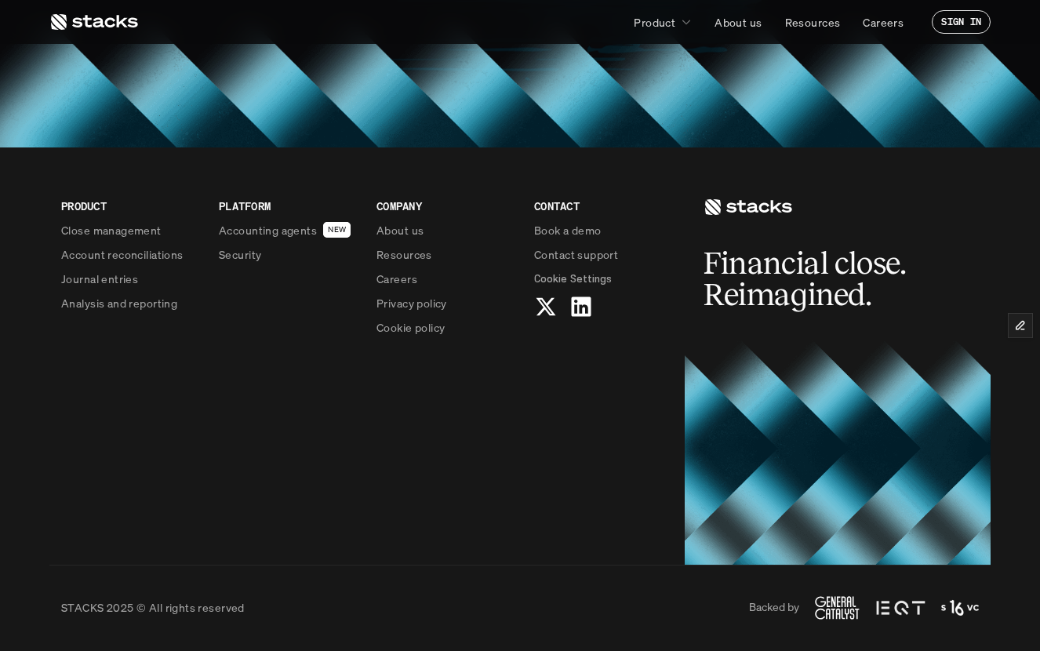
scroll to position [1270, 0]
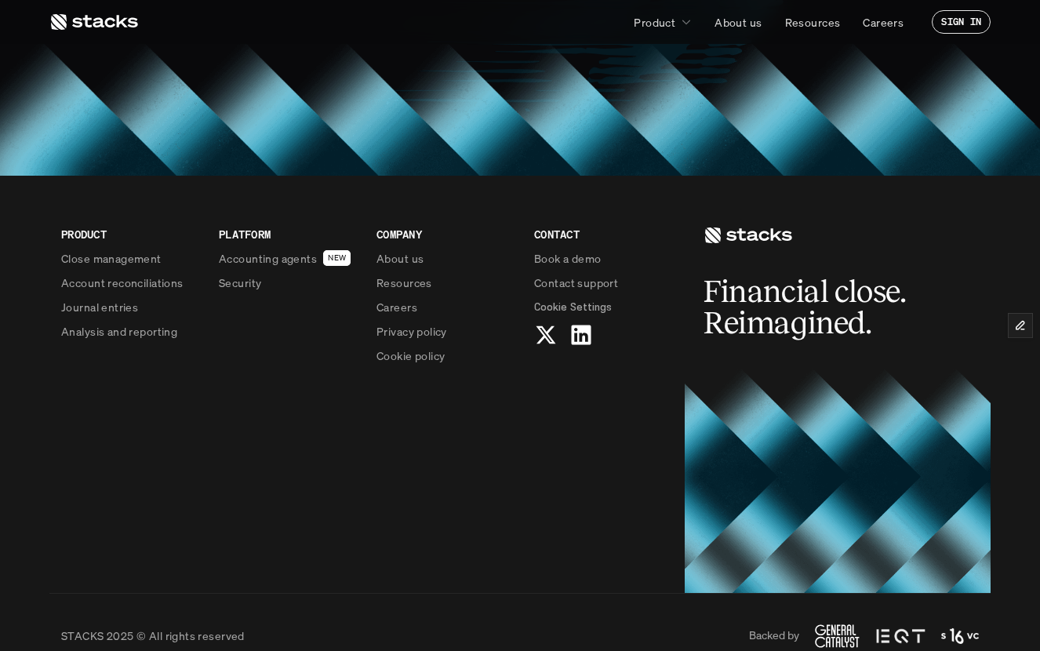
click at [450, 446] on div "PRODUCT Close management Account reconciliations Journal entries Analysis and r…" at bounding box center [520, 384] width 942 height 417
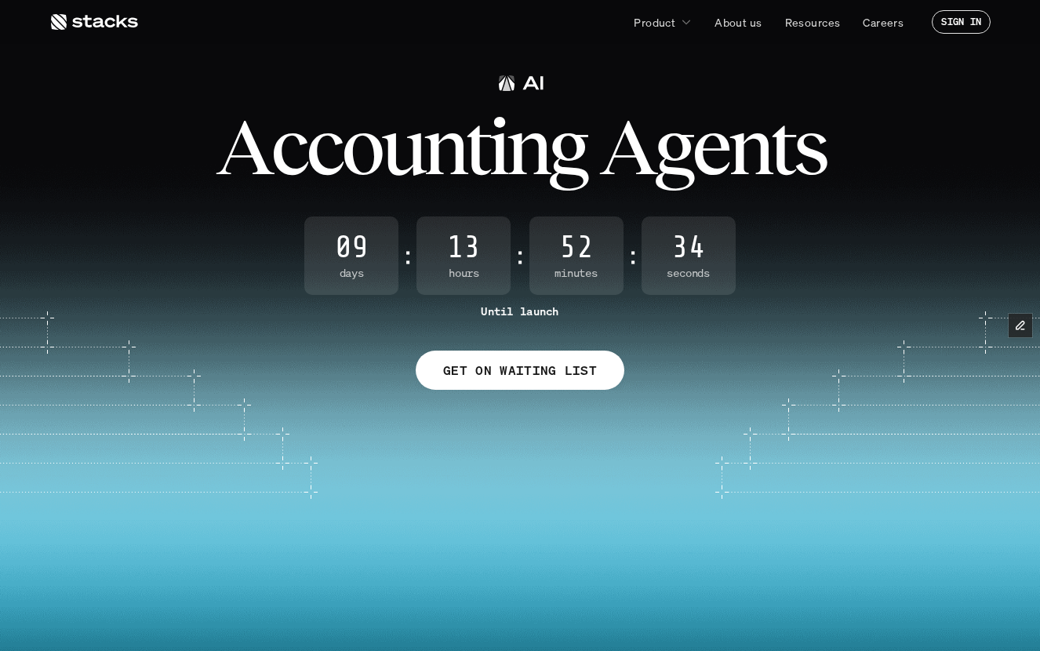
click at [137, 29] on icon at bounding box center [93, 22] width 89 height 19
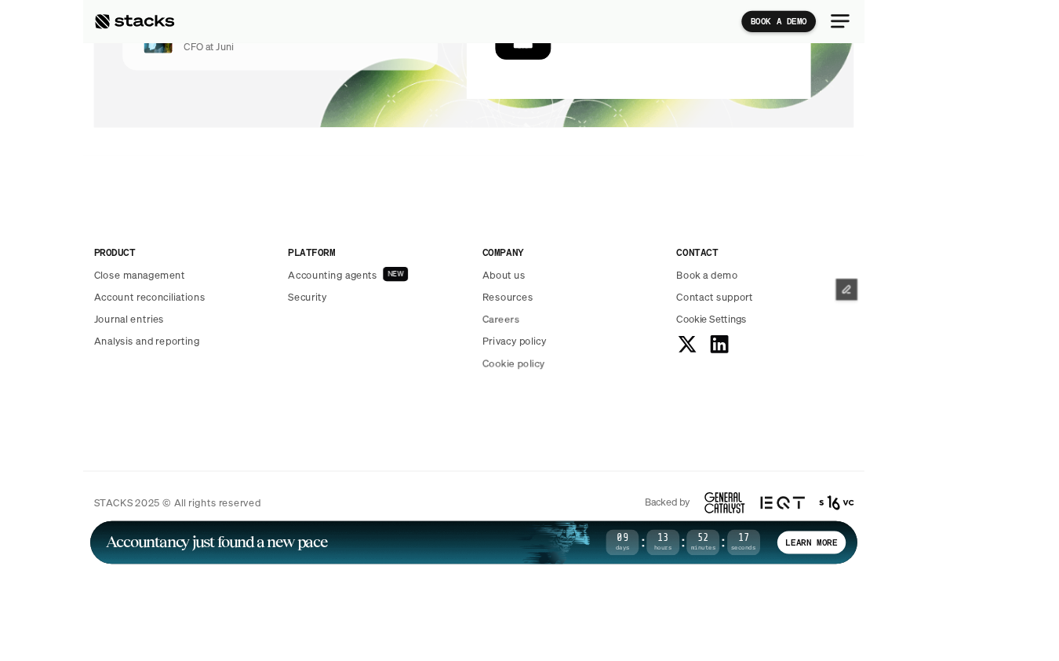
scroll to position [5116, 0]
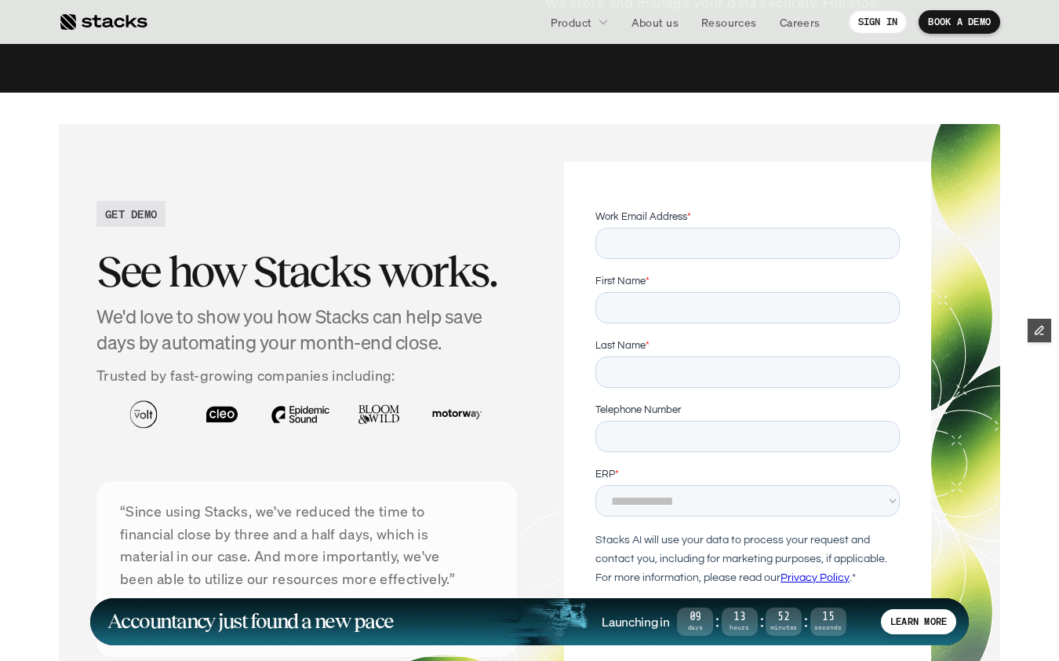
click at [574, 606] on img at bounding box center [539, 633] width 100 height 71
click at [417, 615] on div "Accountancy just found a new pace" at bounding box center [350, 621] width 486 height 18
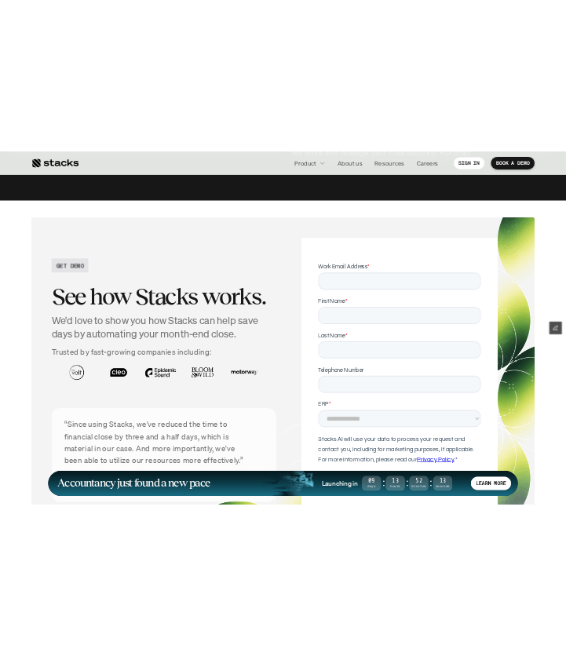
scroll to position [5136, 0]
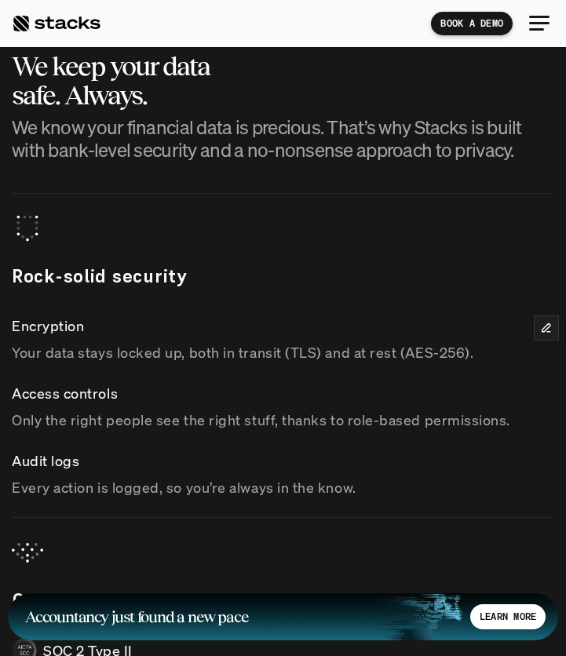
click at [379, 616] on h1 "Accountancy just found a new pace" at bounding box center [243, 617] width 437 height 14
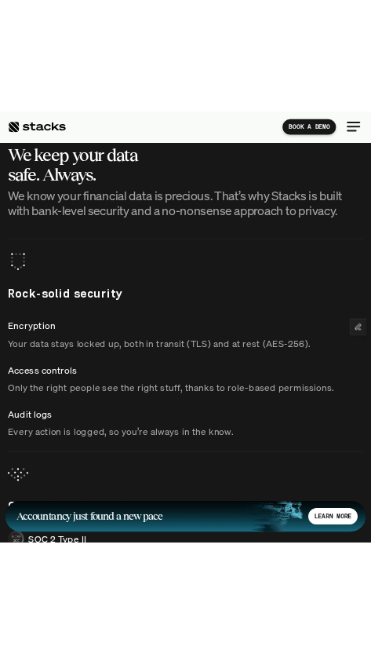
scroll to position [5280, 0]
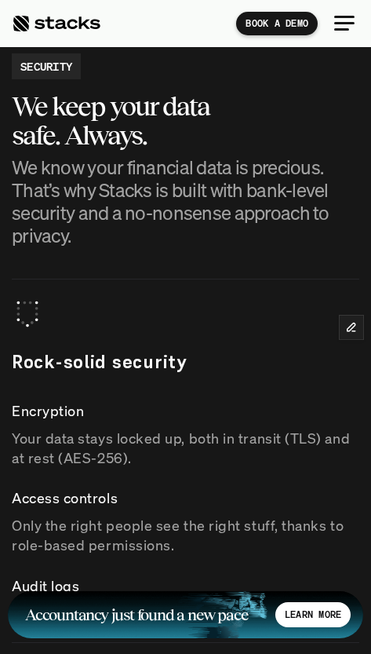
click at [170, 614] on h1 "Accountancy just found a new pace" at bounding box center [146, 614] width 242 height 14
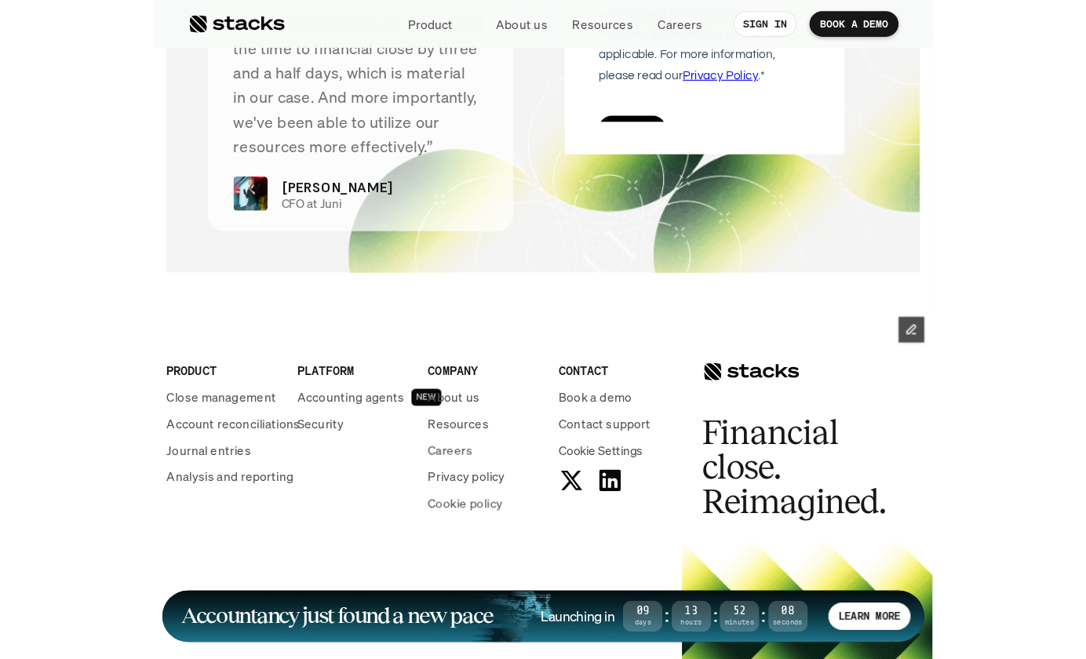
scroll to position [5169, 0]
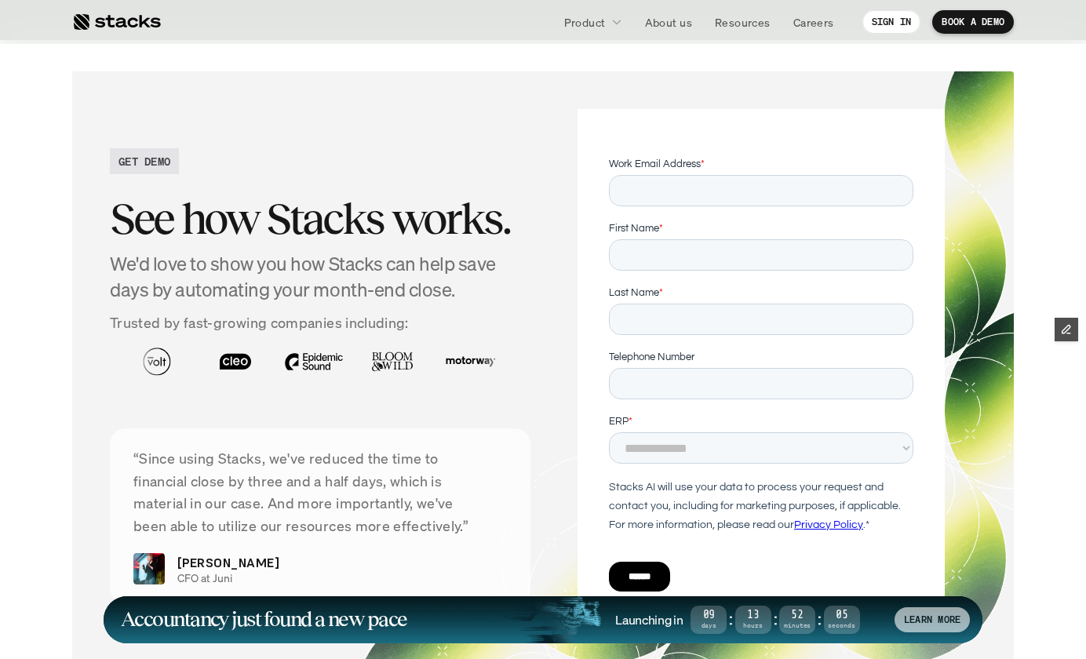
click at [914, 615] on p "LEARN MORE" at bounding box center [932, 619] width 56 height 11
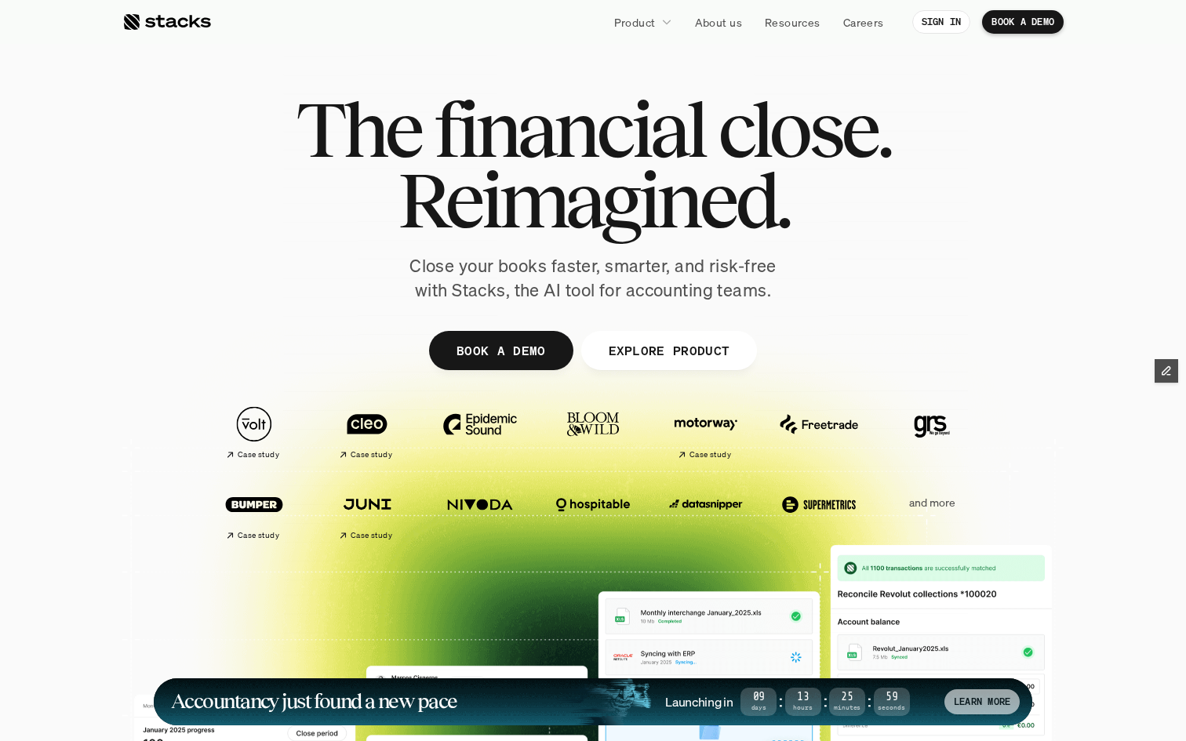
click at [984, 698] on p "LEARN MORE" at bounding box center [982, 702] width 56 height 11
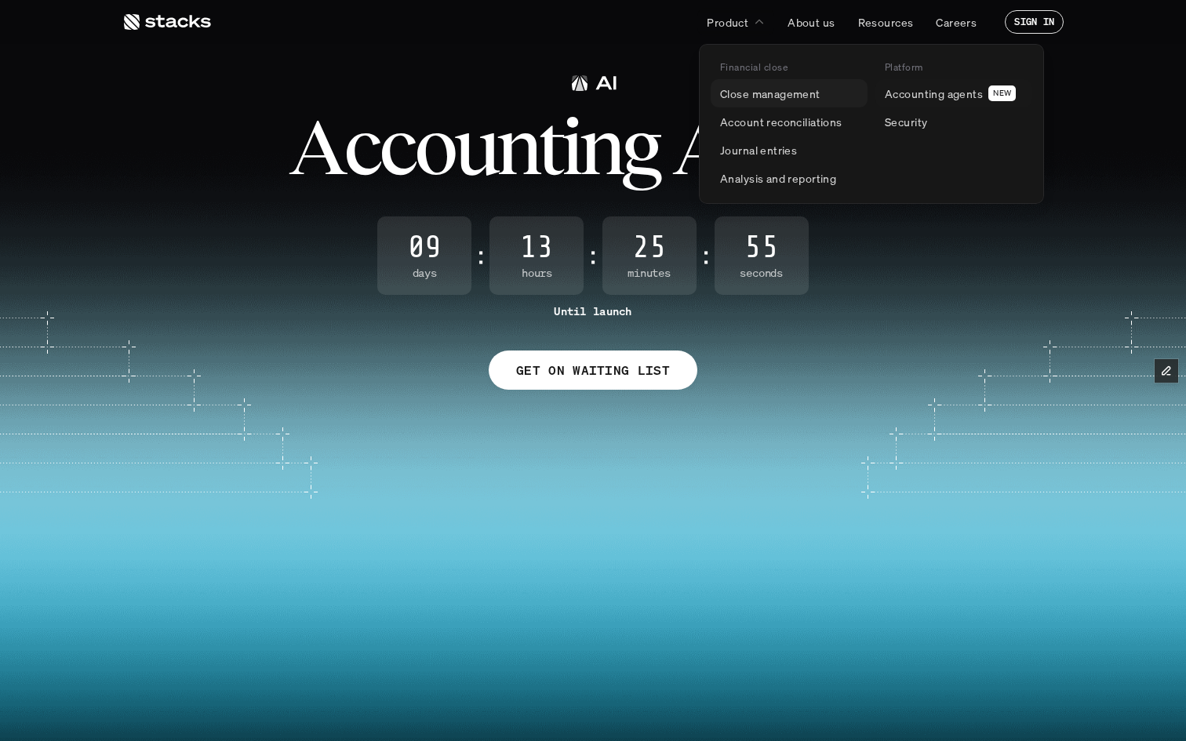
click at [796, 89] on p "Close management" at bounding box center [770, 94] width 100 height 16
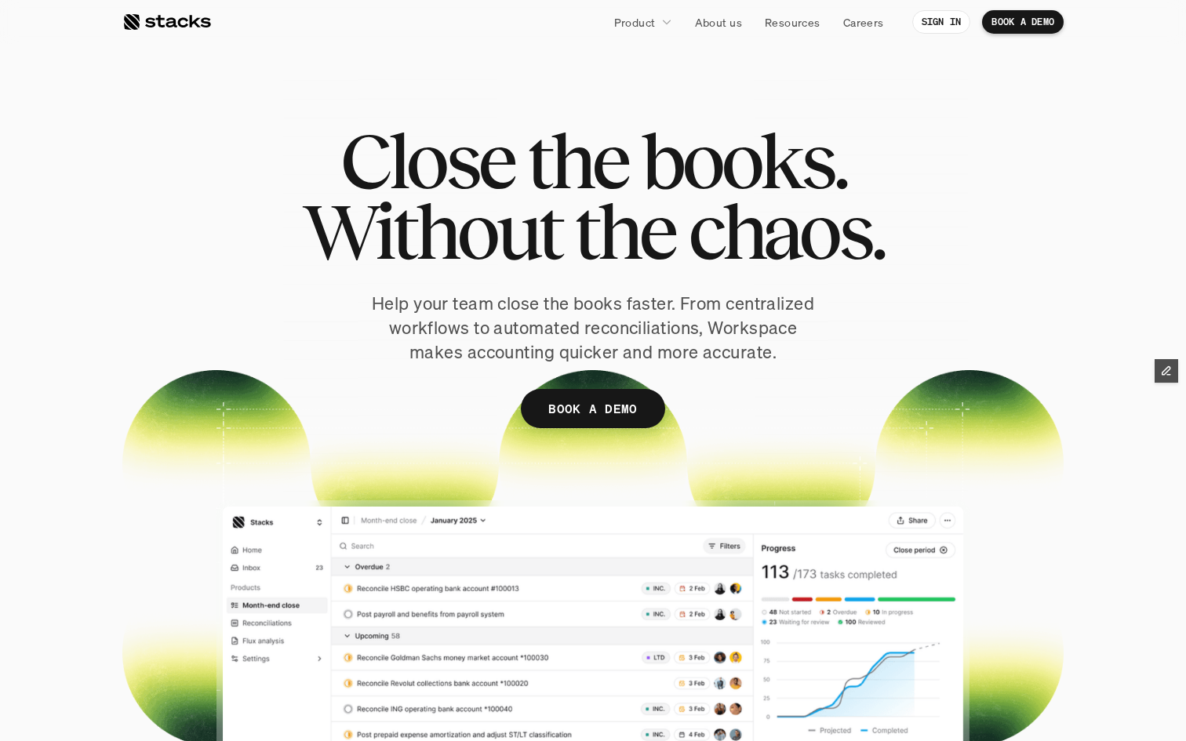
click at [196, 23] on div at bounding box center [166, 22] width 89 height 19
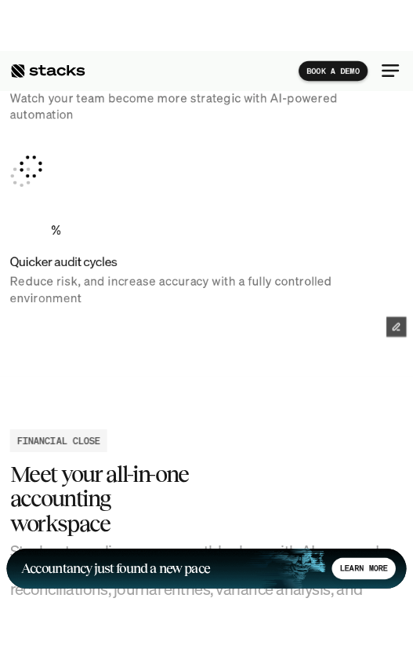
scroll to position [1391, 0]
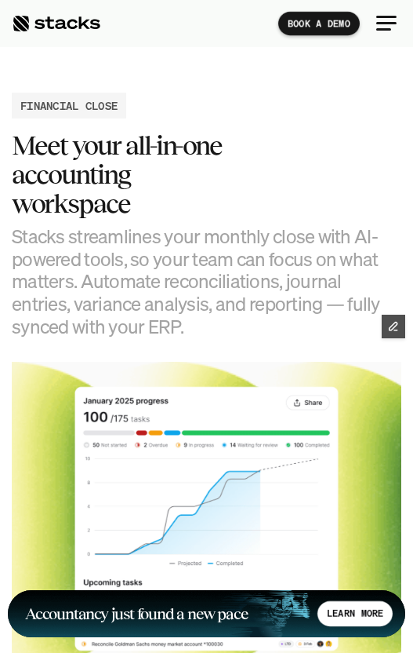
drag, startPoint x: 411, startPoint y: 647, endPoint x: 450, endPoint y: 650, distance: 39.3
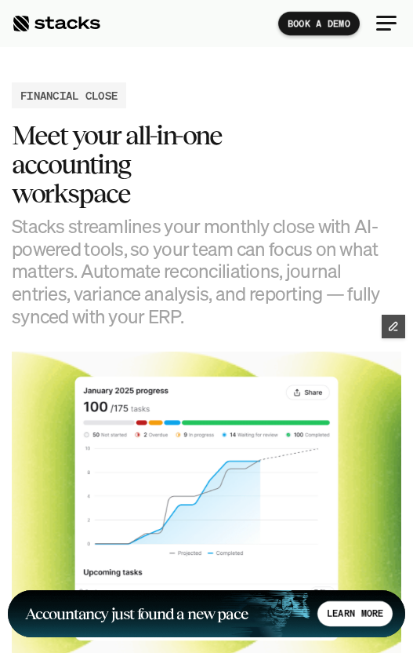
scroll to position [2369, 0]
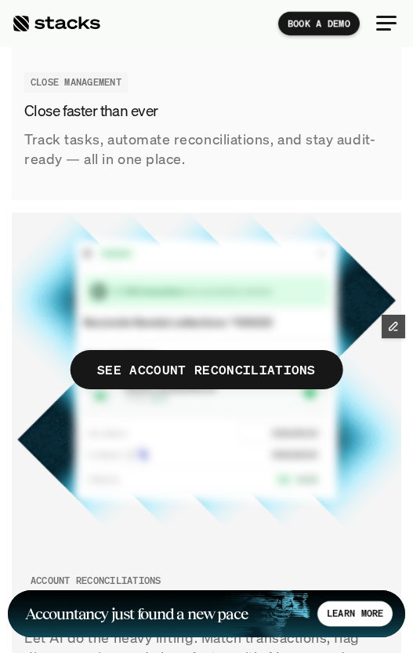
click at [284, 543] on div "Accountancy just found a new pace LEARN MORE" at bounding box center [206, 598] width 413 height 110
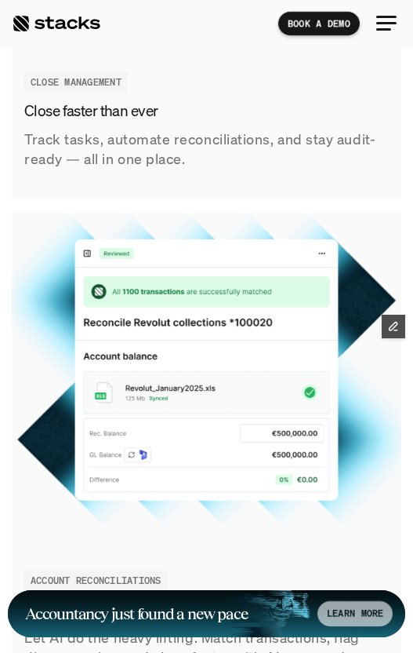
click at [268, 612] on h1 "Accountancy just found a new pace" at bounding box center [167, 614] width 285 height 14
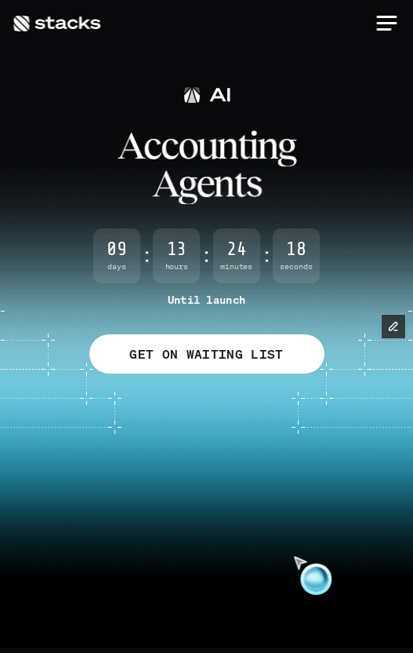
click at [244, 483] on video at bounding box center [206, 509] width 413 height 176
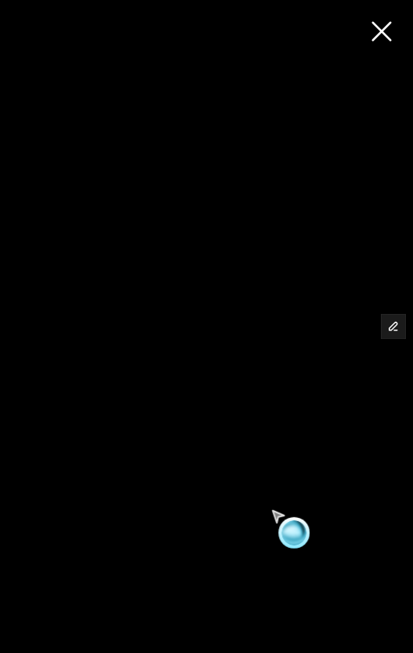
click at [250, 403] on video at bounding box center [206, 327] width 413 height 176
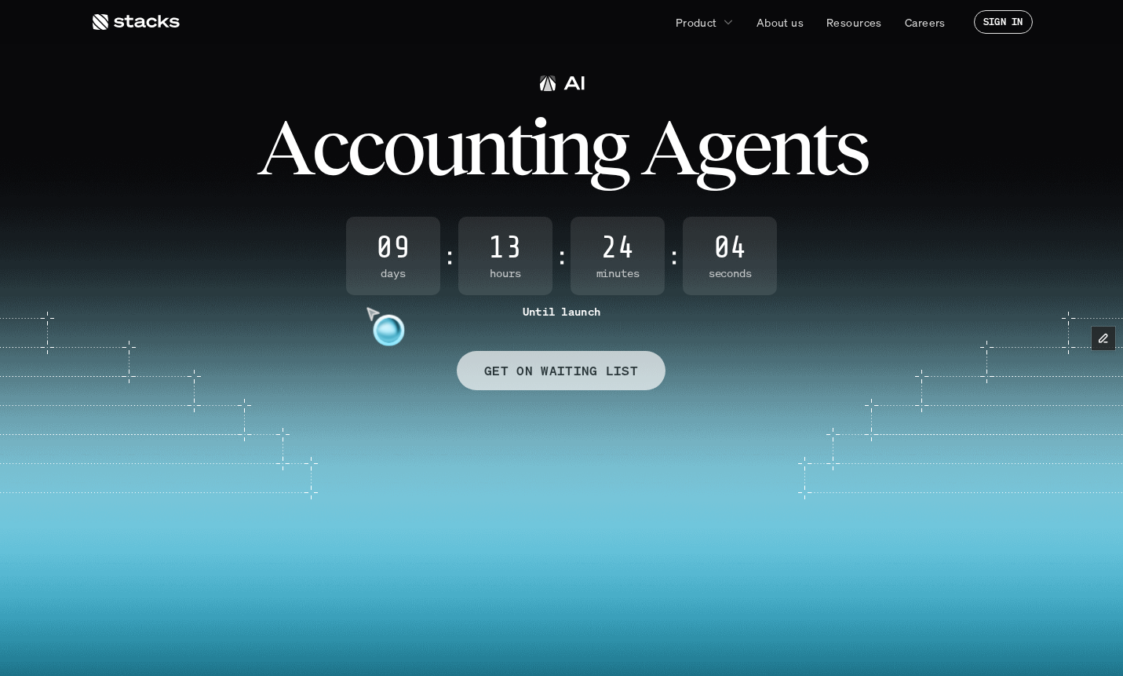
click at [539, 359] on p "GET ON WAITING LIST" at bounding box center [561, 370] width 154 height 23
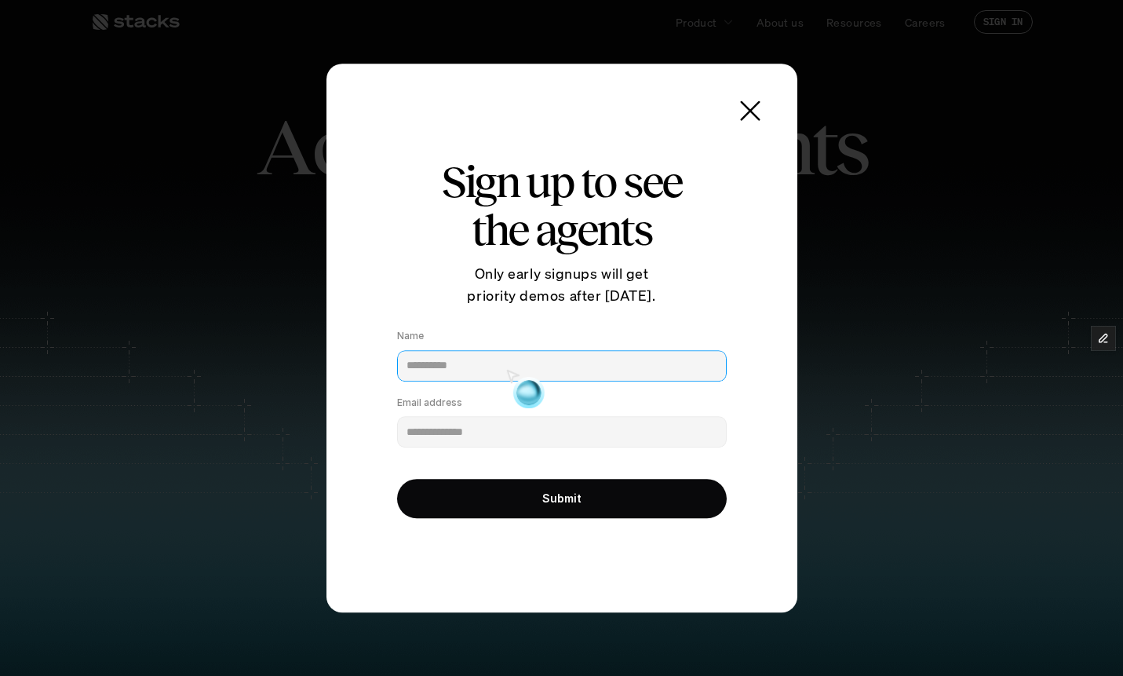
click at [464, 361] on input "Name" at bounding box center [562, 365] width 330 height 31
click at [520, 369] on input "**********" at bounding box center [562, 365] width 330 height 31
type input "**********"
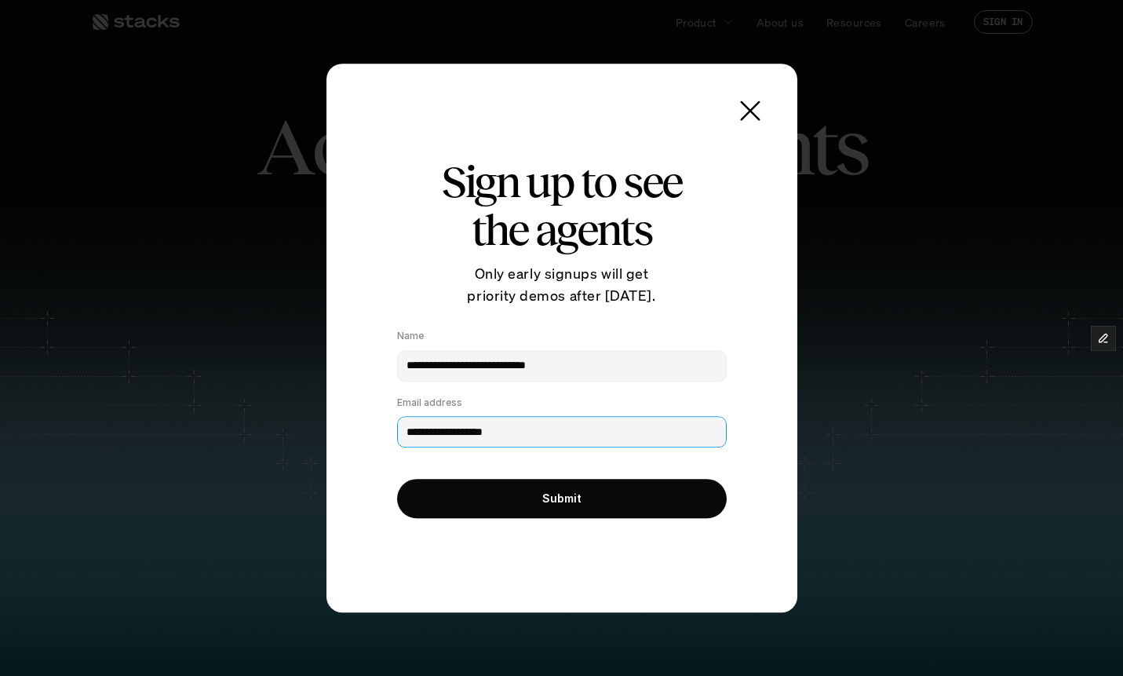
type input "**********"
click at [381, 501] on form "**********" at bounding box center [561, 424] width 361 height 219
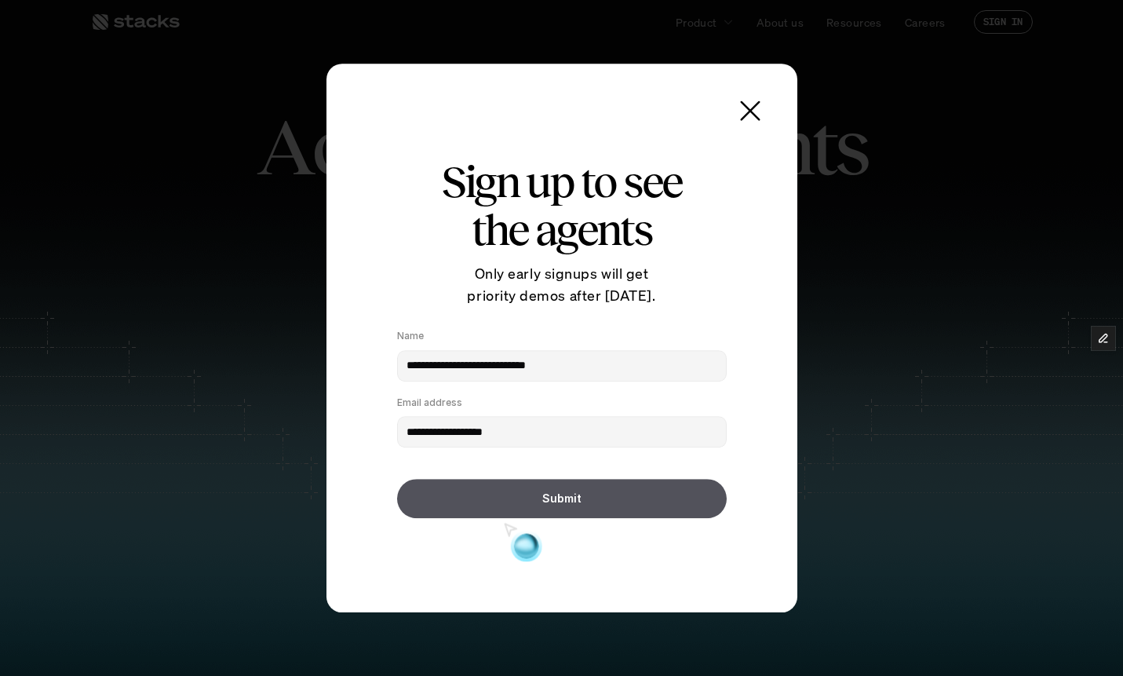
click at [526, 497] on button "Submit" at bounding box center [562, 498] width 330 height 39
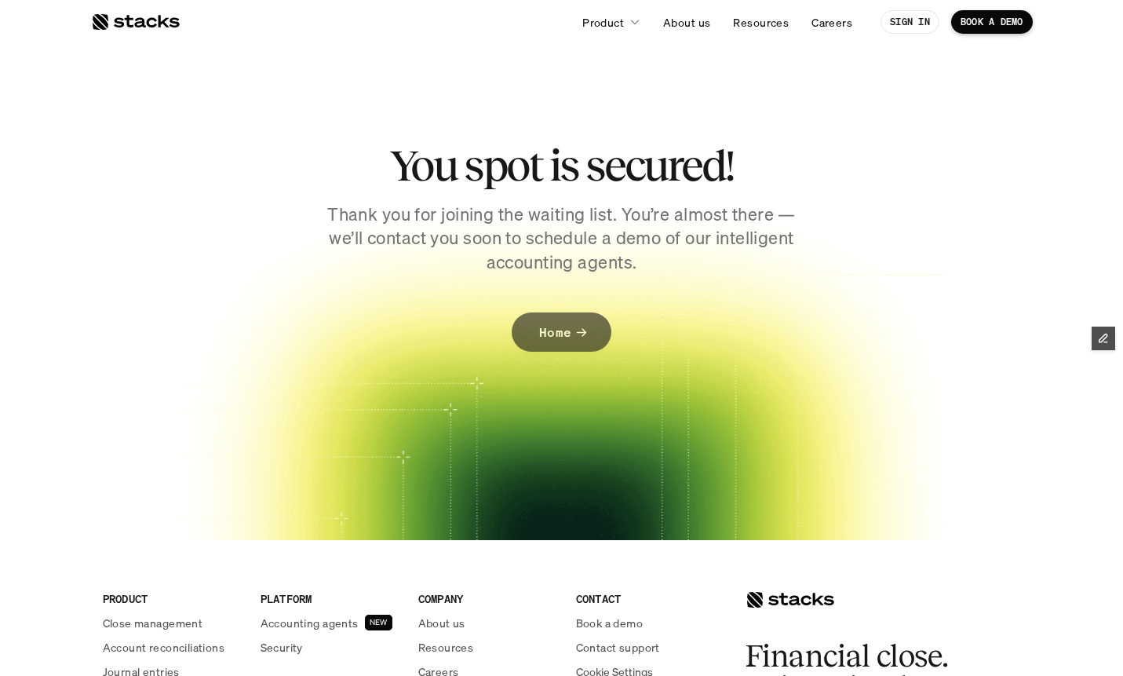
click at [583, 322] on link "Home" at bounding box center [562, 331] width 100 height 39
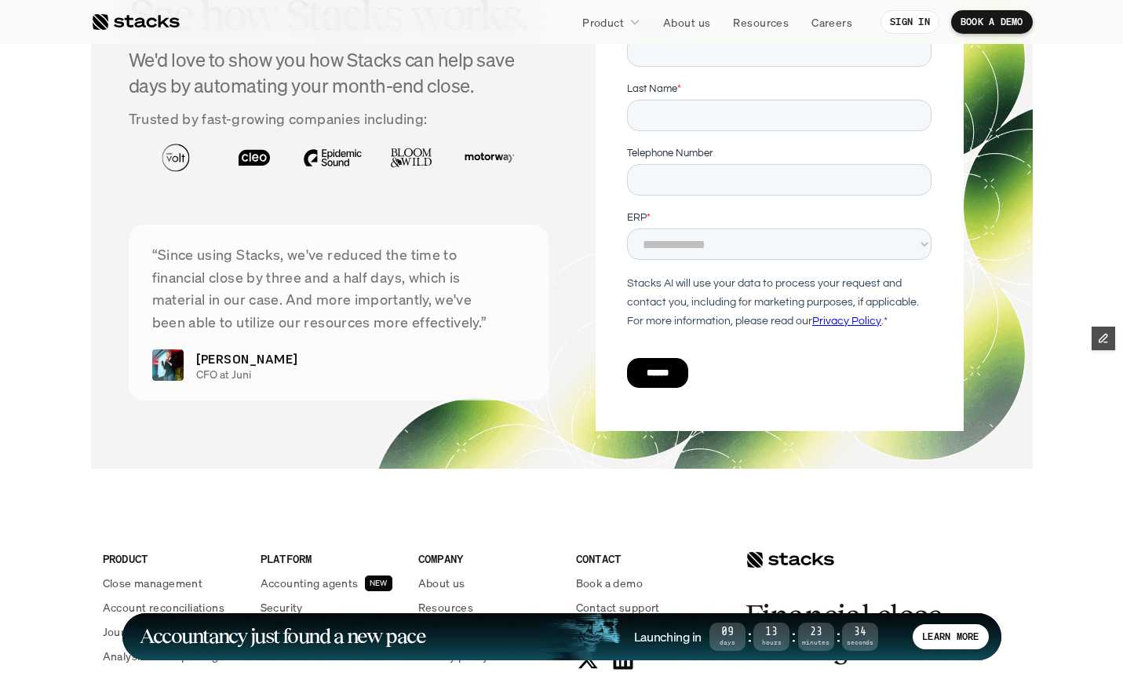
scroll to position [5756, 0]
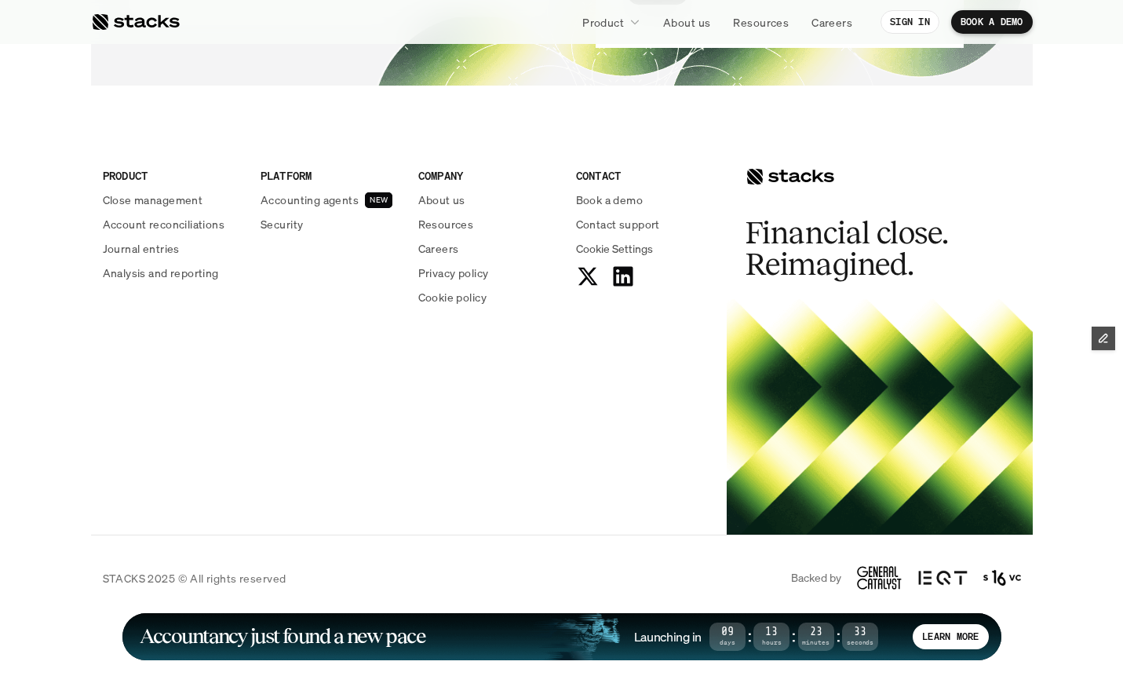
click at [336, 202] on p "Accounting agents" at bounding box center [309, 199] width 98 height 16
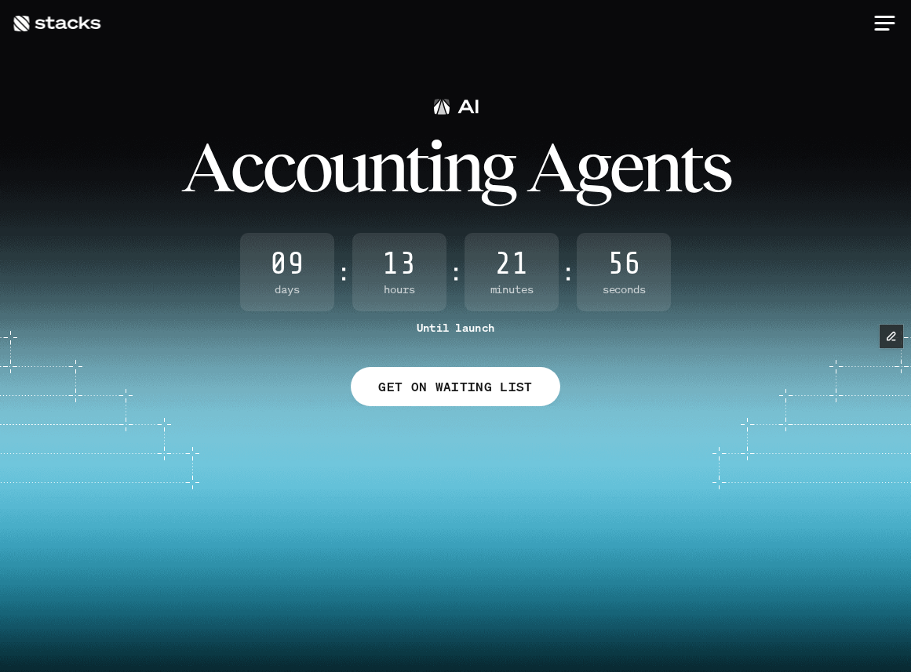
drag, startPoint x: 906, startPoint y: 669, endPoint x: 1007, endPoint y: 661, distance: 101.6
drag, startPoint x: 904, startPoint y: 666, endPoint x: 1007, endPoint y: 633, distance: 107.9
click at [907, 664] on video at bounding box center [455, 663] width 911 height 388
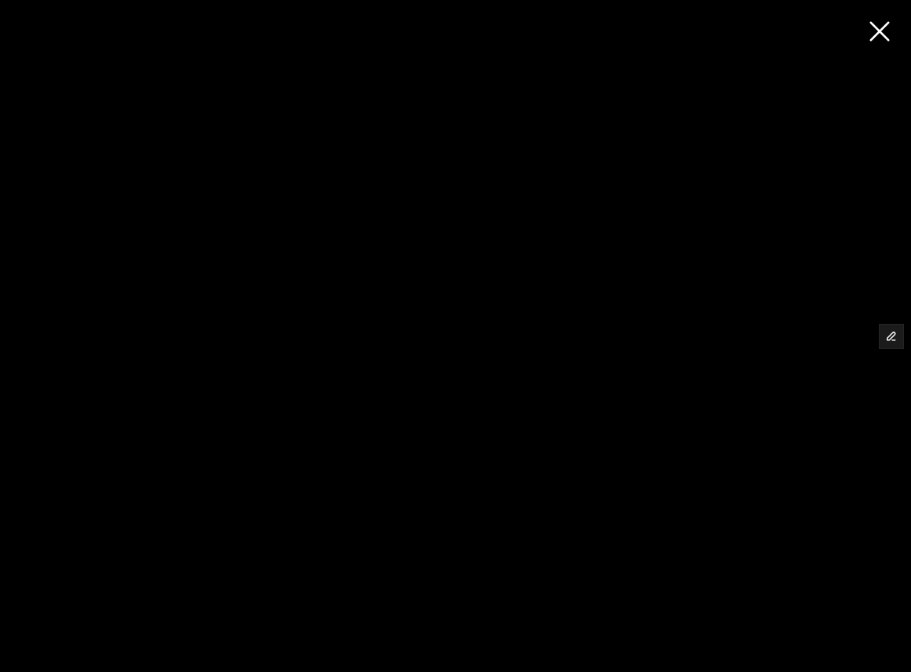
click at [878, 642] on div at bounding box center [455, 336] width 911 height 672
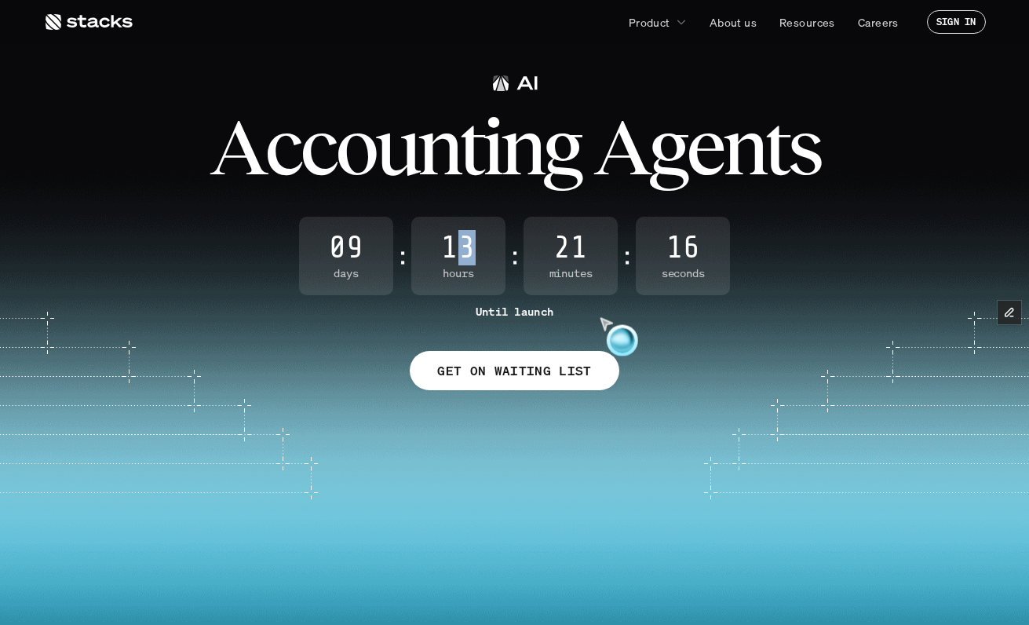
drag, startPoint x: 458, startPoint y: 250, endPoint x: 505, endPoint y: 253, distance: 47.2
click at [505, 253] on div "09 Days : 13 Hours : 21 Minutes : 16 Seconds" at bounding box center [514, 256] width 1029 height 78
click at [548, 256] on span "21" at bounding box center [570, 247] width 94 height 31
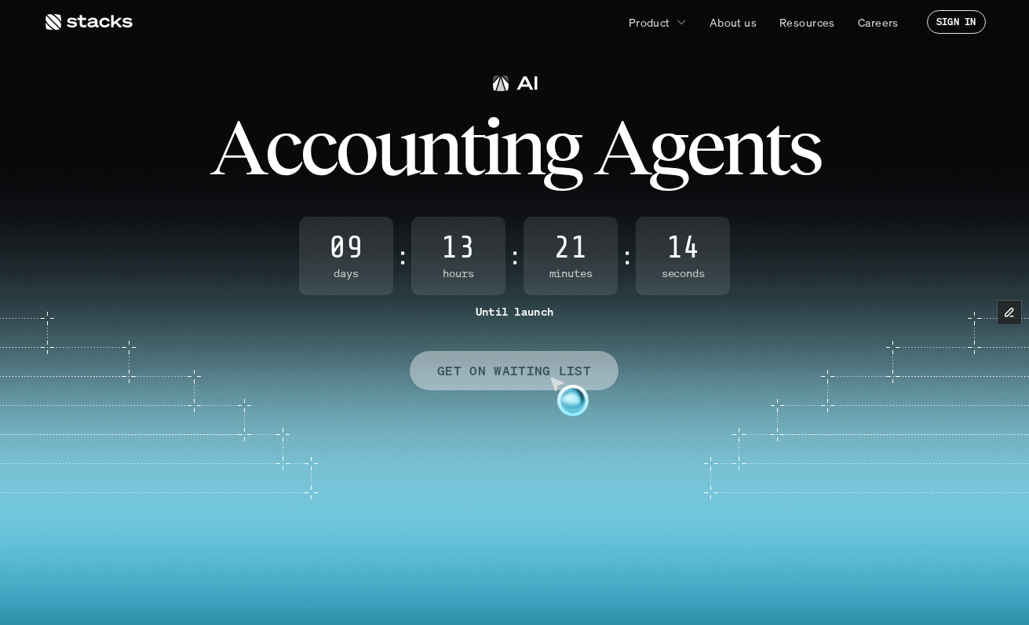
click at [522, 368] on p "GET ON WAITING LIST" at bounding box center [514, 370] width 154 height 23
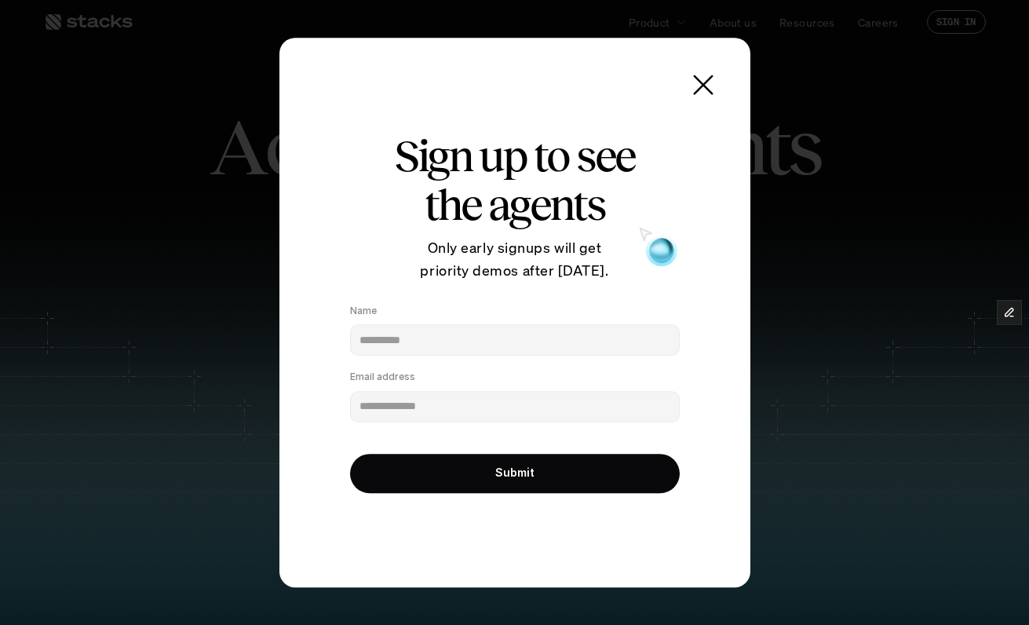
click at [706, 75] on use at bounding box center [703, 85] width 22 height 22
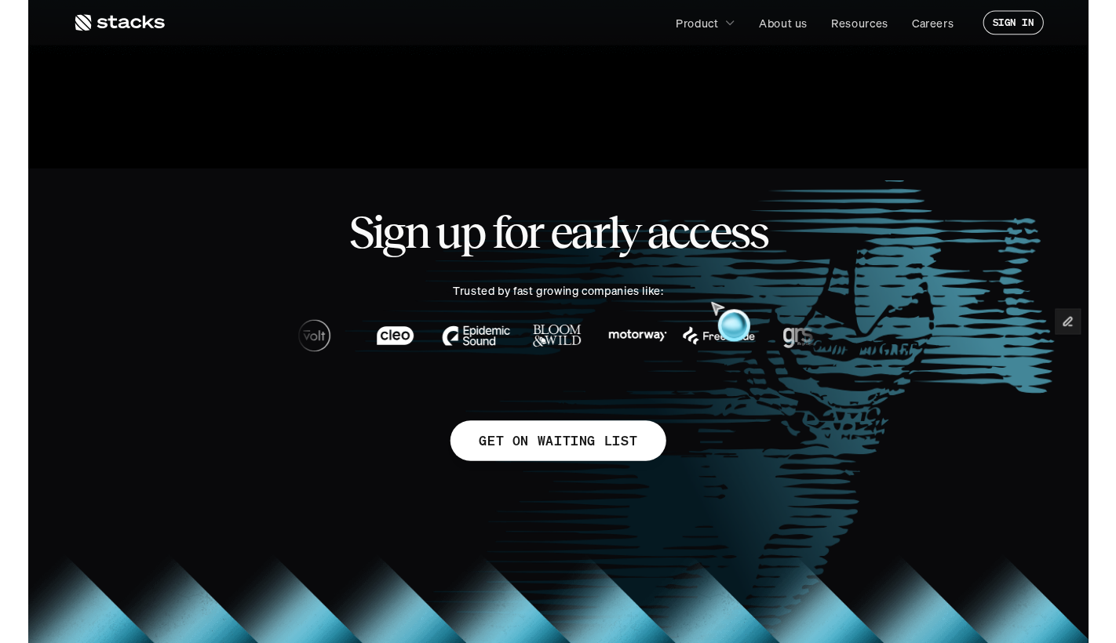
scroll to position [855, 0]
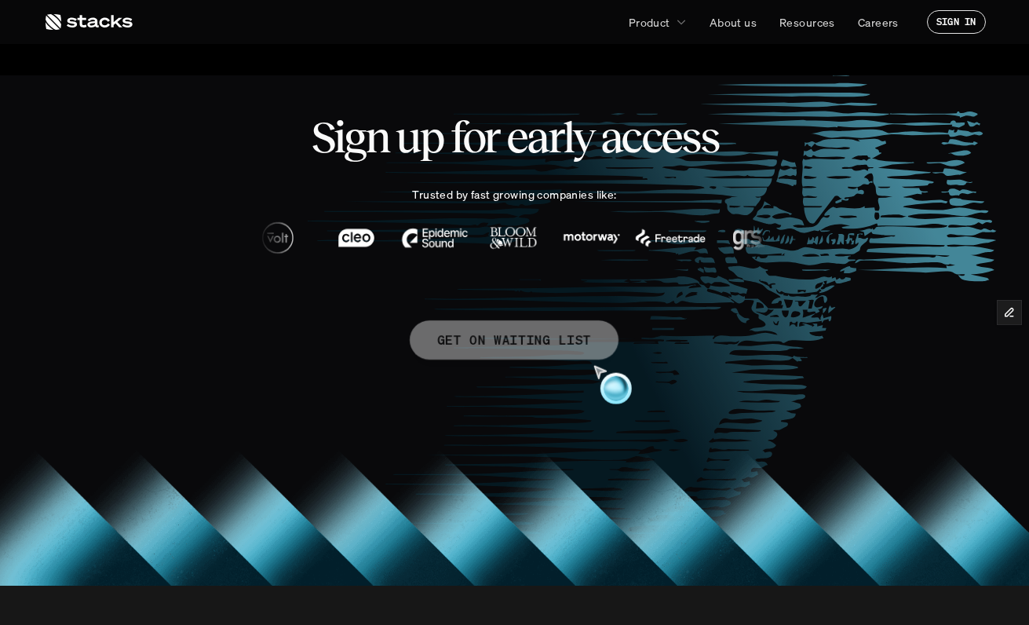
click at [513, 352] on link "GET ON WAITING LIST" at bounding box center [514, 339] width 209 height 39
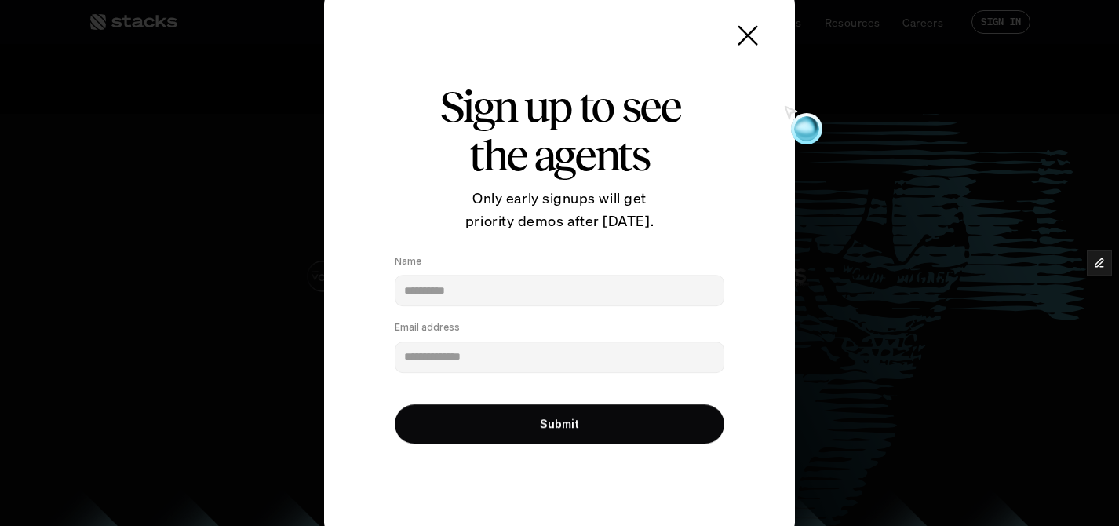
click at [749, 40] on use at bounding box center [748, 35] width 22 height 22
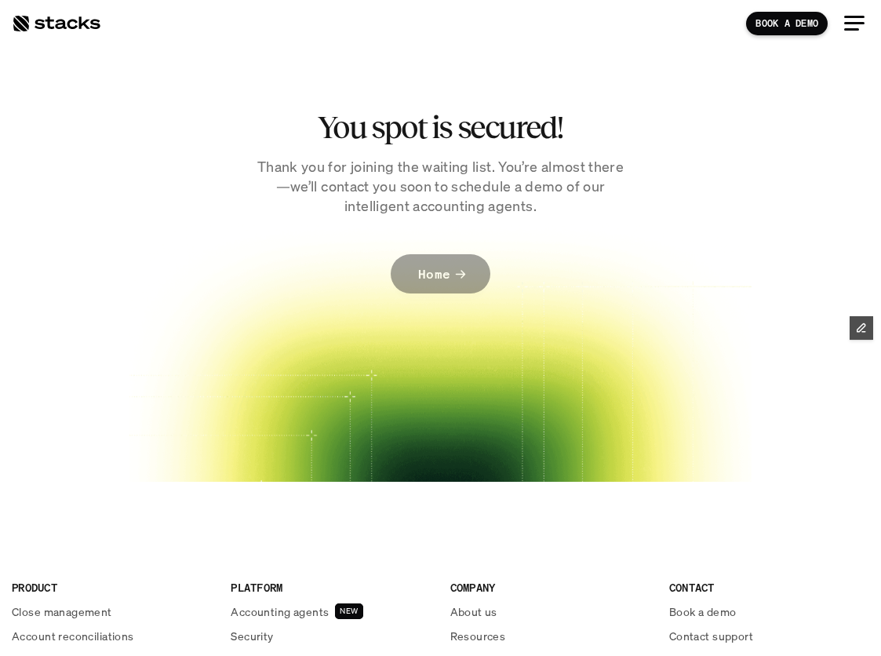
click at [453, 273] on link "Home" at bounding box center [441, 273] width 100 height 39
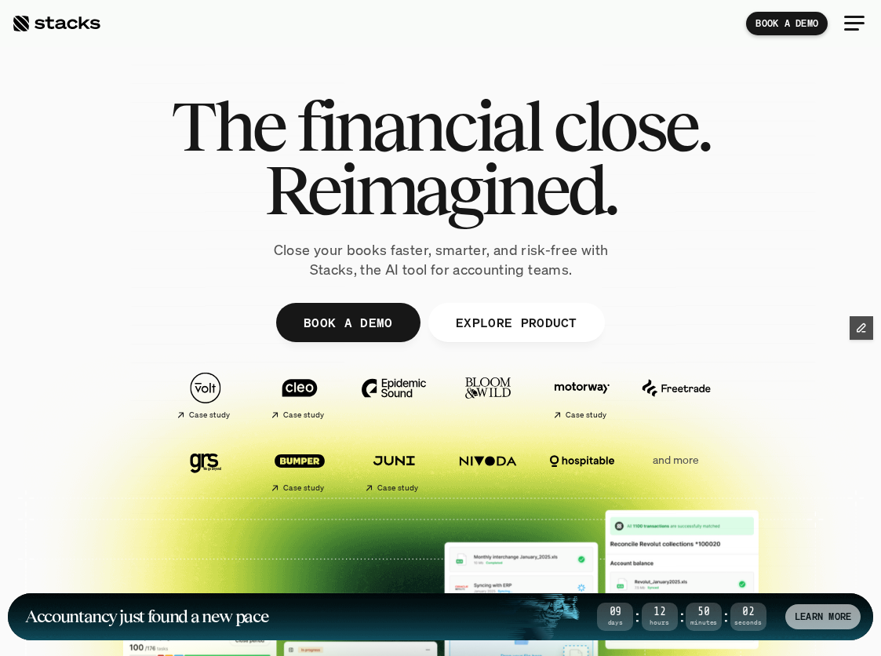
click at [801, 624] on div "LEARN MORE" at bounding box center [822, 616] width 75 height 25
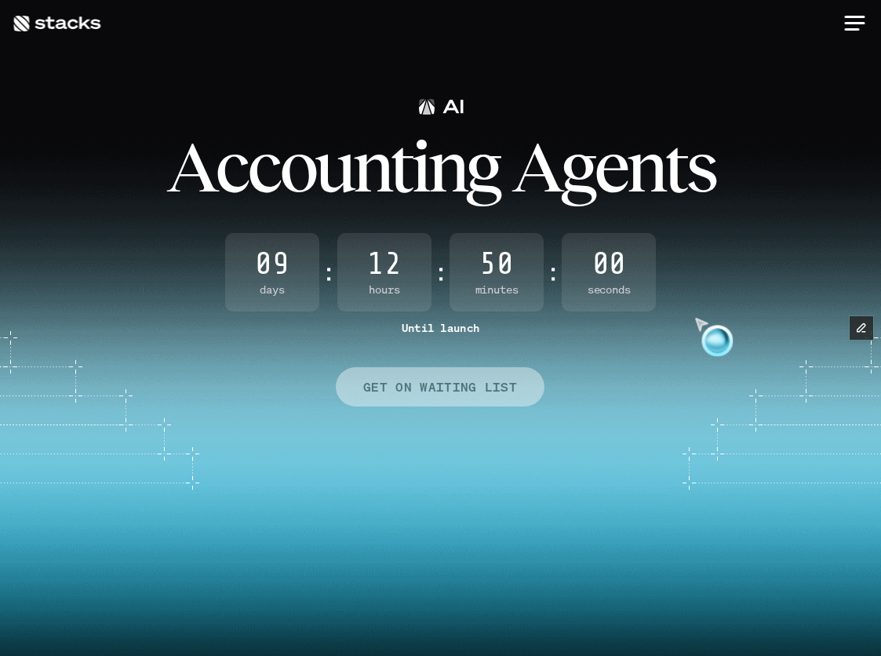
click at [496, 374] on link "GET ON WAITING LIST" at bounding box center [440, 386] width 209 height 39
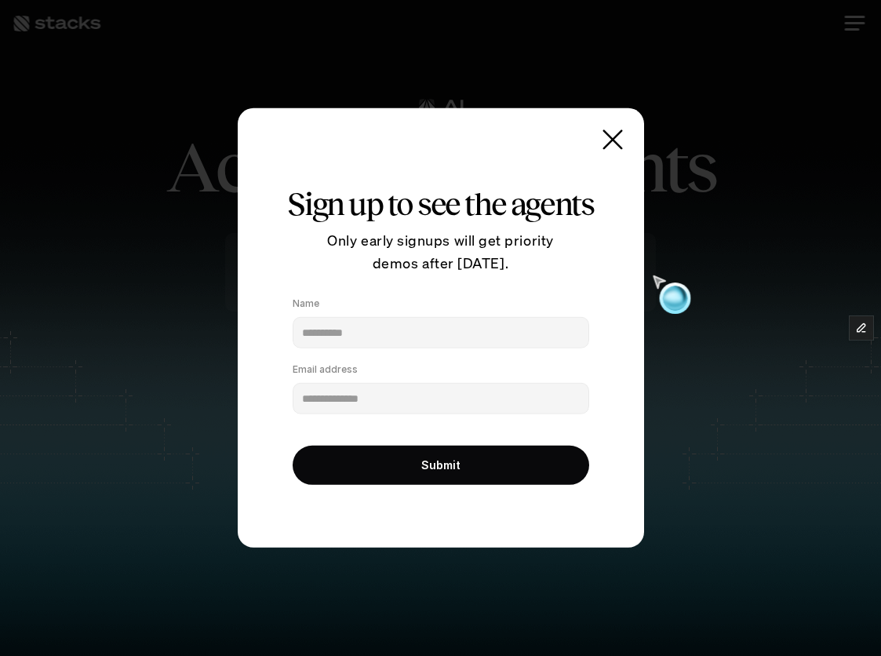
click at [608, 151] on icon at bounding box center [612, 139] width 31 height 31
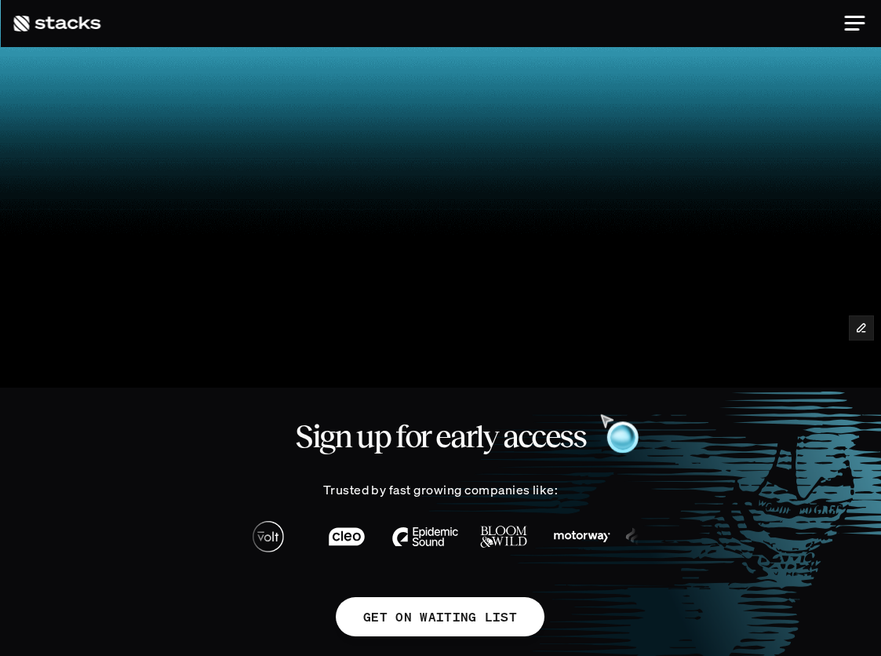
scroll to position [369, 0]
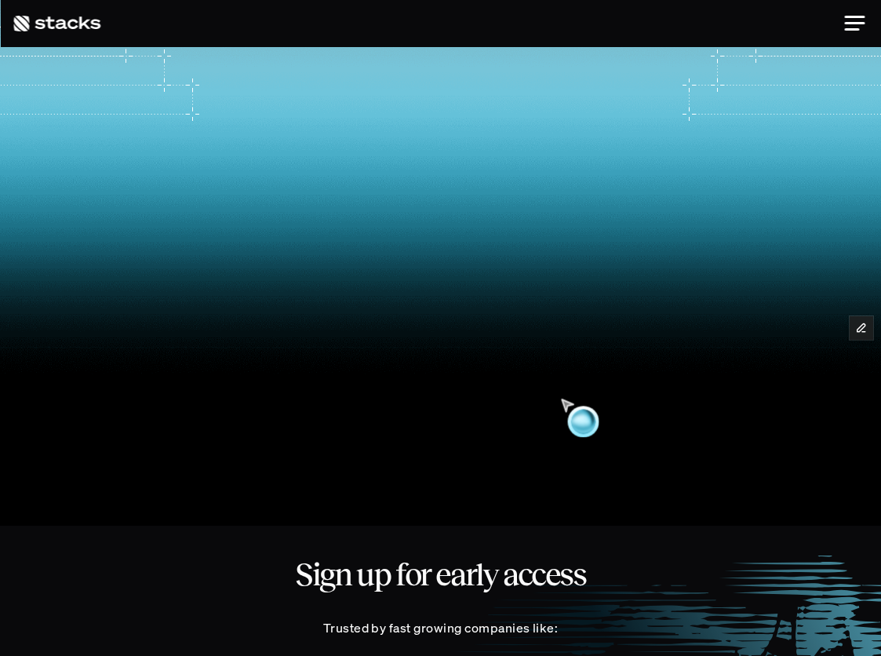
click at [486, 329] on video at bounding box center [440, 287] width 881 height 375
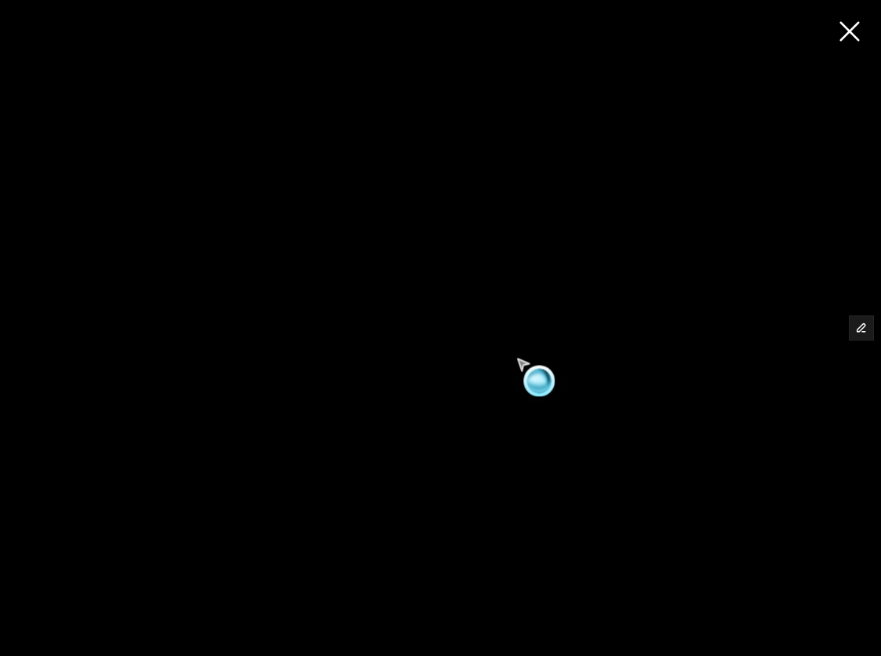
click at [486, 329] on video at bounding box center [440, 327] width 881 height 375
